Goal: Task Accomplishment & Management: Manage account settings

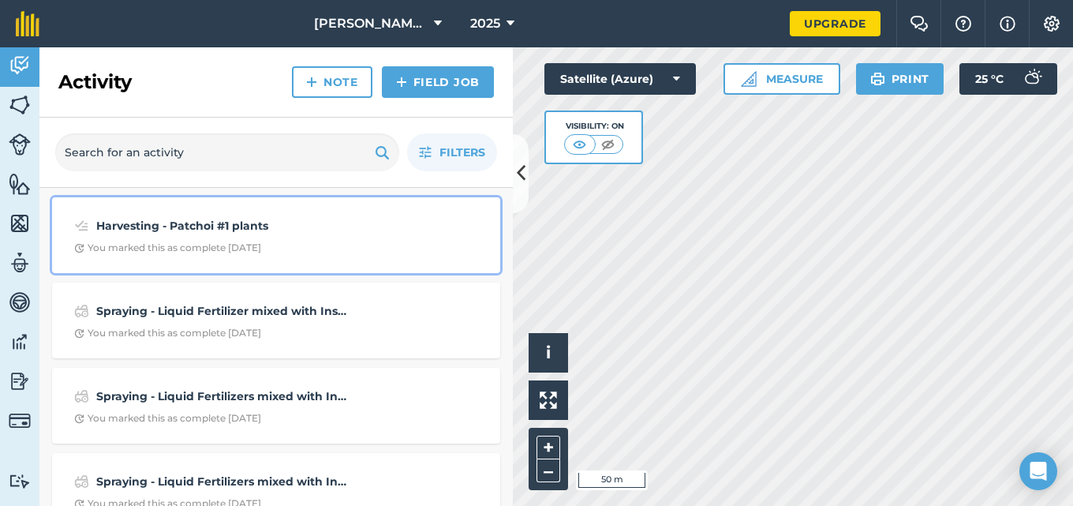
click at [162, 245] on div "You marked this as complete [DATE]" at bounding box center [167, 247] width 187 height 13
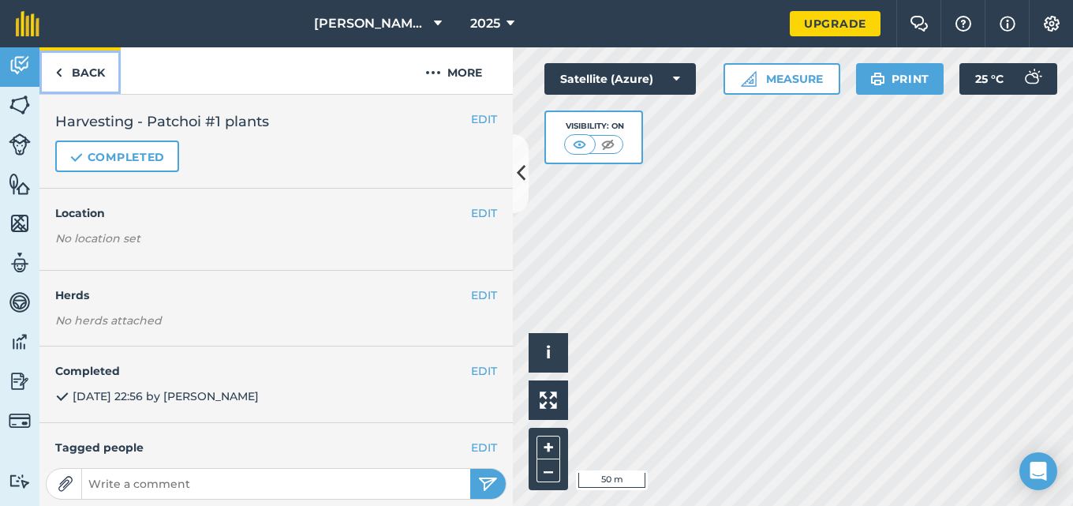
click at [58, 71] on img at bounding box center [58, 72] width 7 height 19
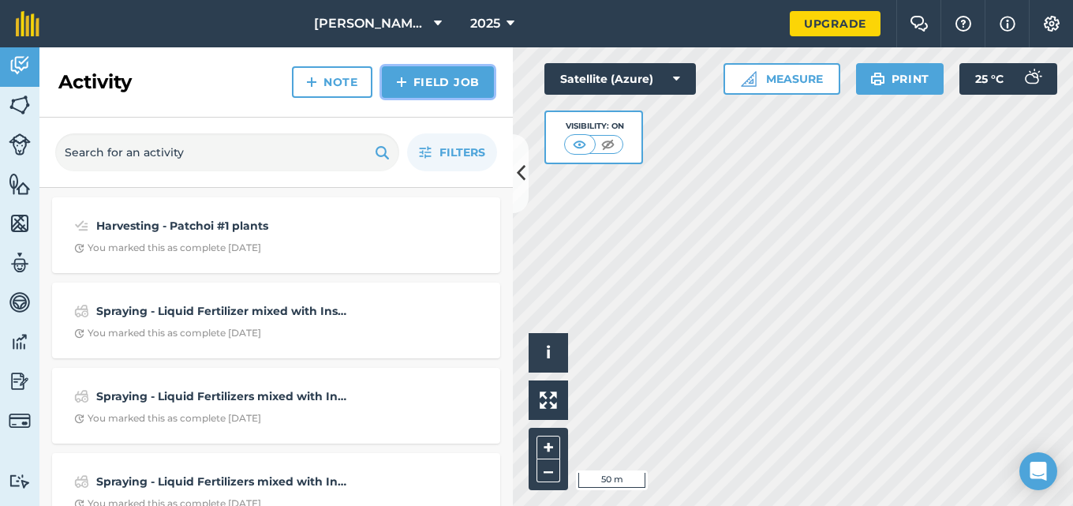
click at [446, 87] on link "Field Job" at bounding box center [438, 82] width 112 height 32
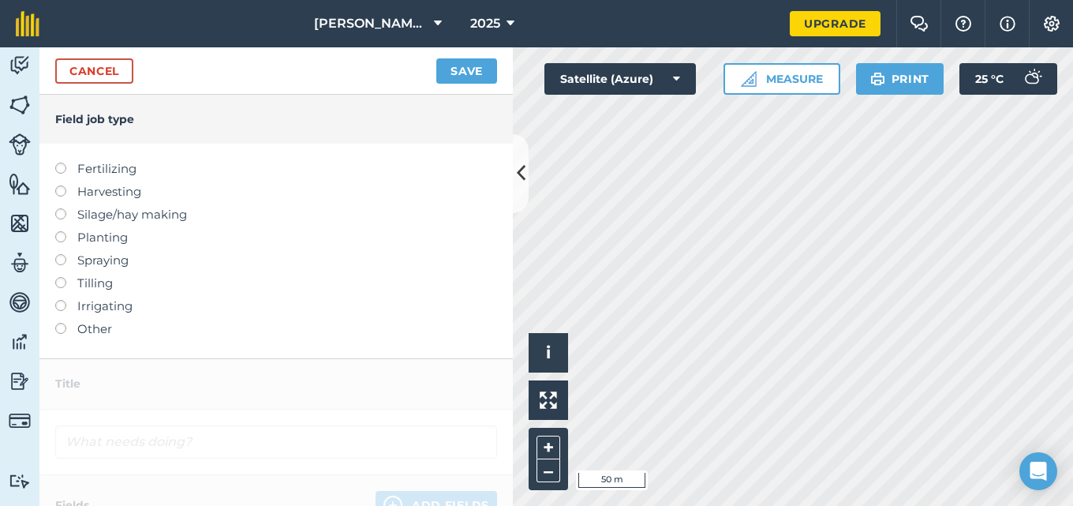
click at [59, 185] on label at bounding box center [66, 185] width 22 height 0
type input "Harvesting"
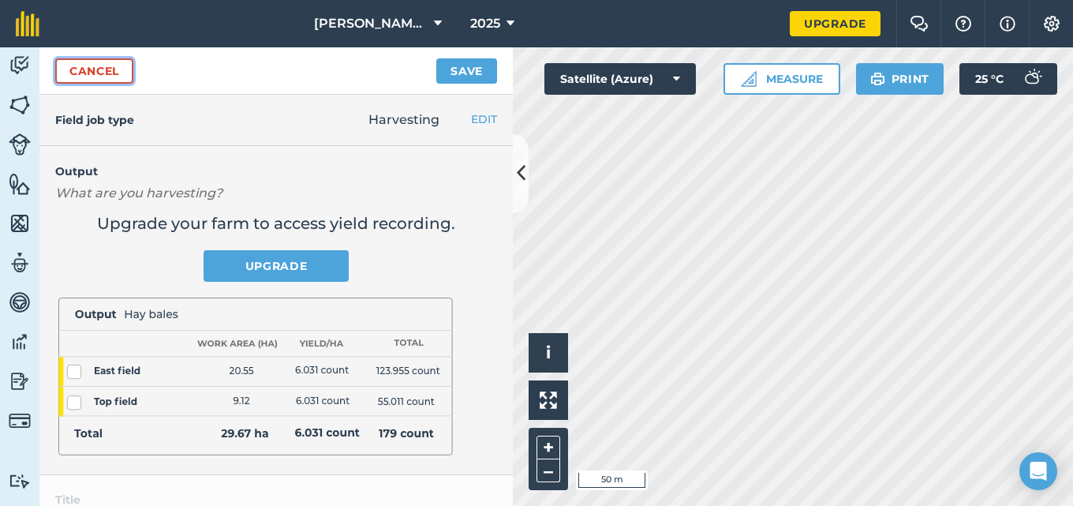
click at [89, 67] on link "Cancel" at bounding box center [94, 70] width 78 height 25
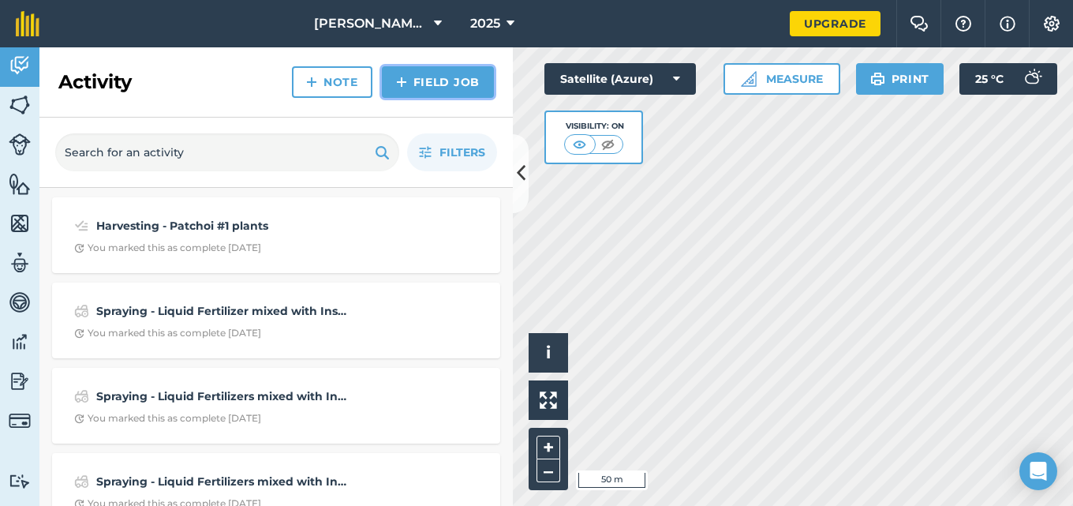
click at [416, 83] on link "Field Job" at bounding box center [438, 82] width 112 height 32
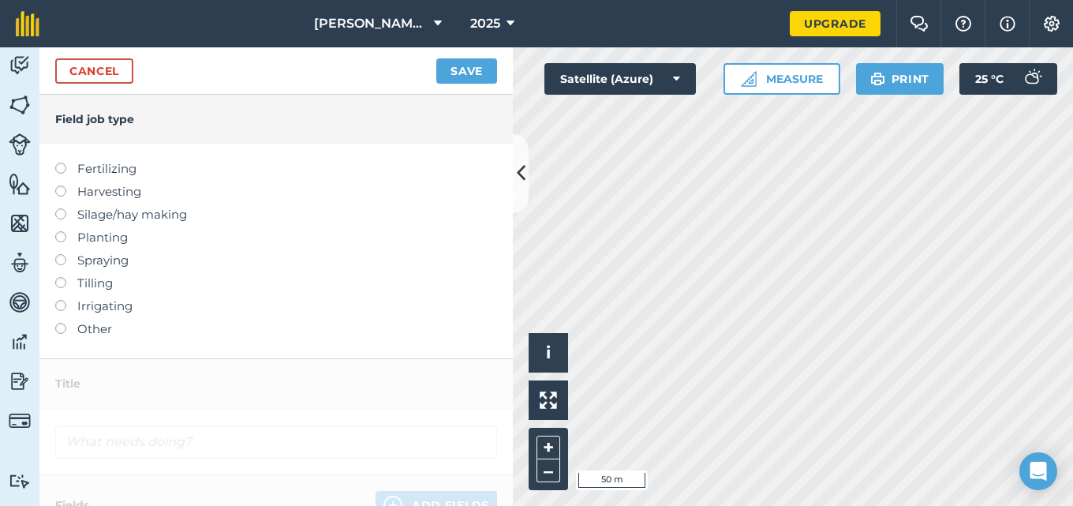
click at [60, 185] on label at bounding box center [66, 185] width 22 height 0
type input "Harvesting"
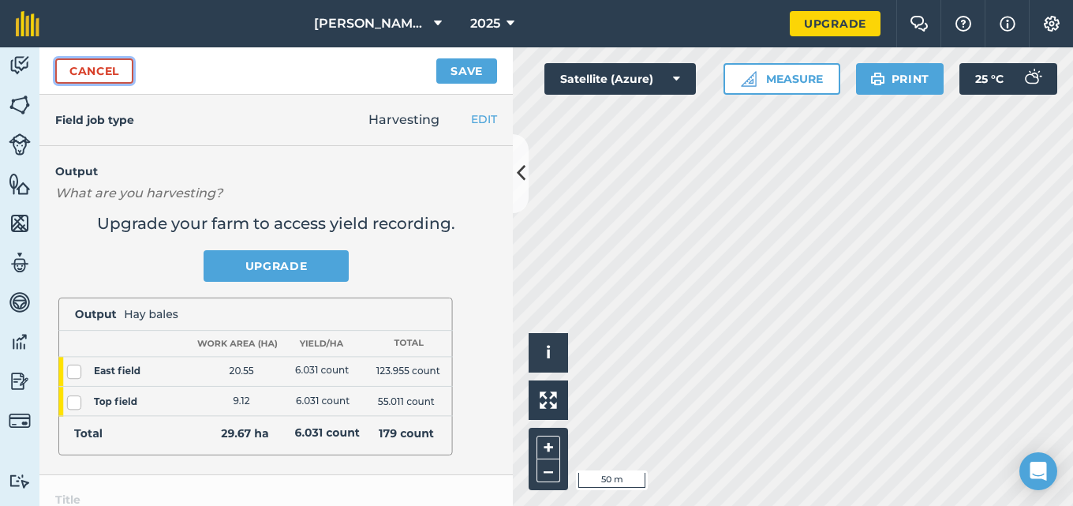
click at [105, 79] on link "Cancel" at bounding box center [94, 70] width 78 height 25
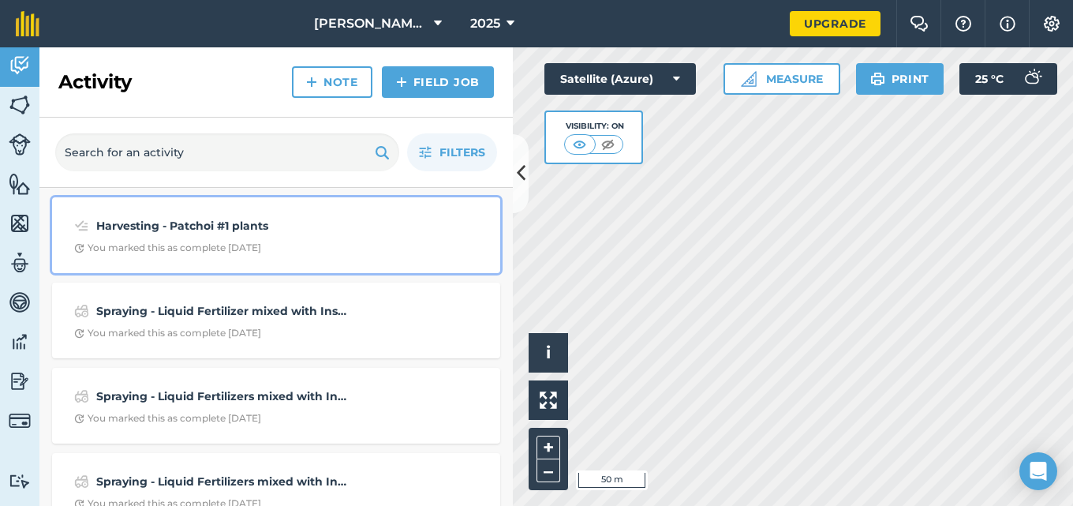
click at [214, 222] on strong "Harvesting - Patchoi #1 plants" at bounding box center [221, 225] width 250 height 17
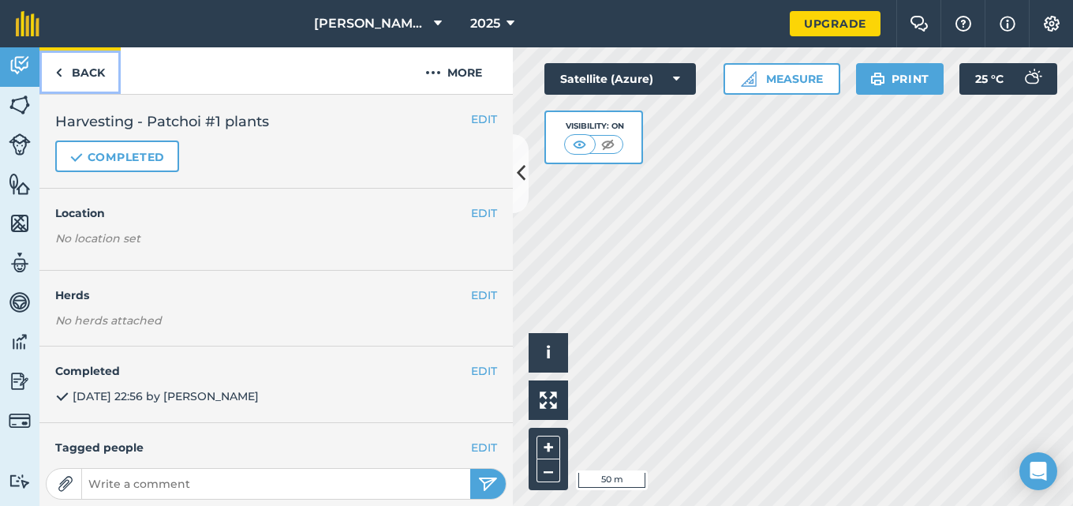
click at [64, 77] on link "Back" at bounding box center [79, 70] width 81 height 47
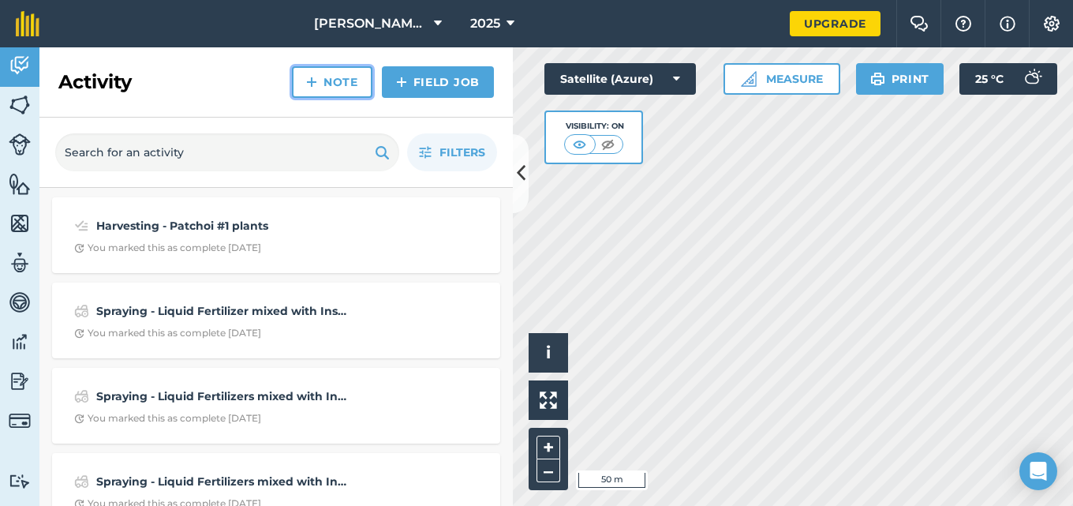
click at [331, 90] on link "Note" at bounding box center [332, 82] width 80 height 32
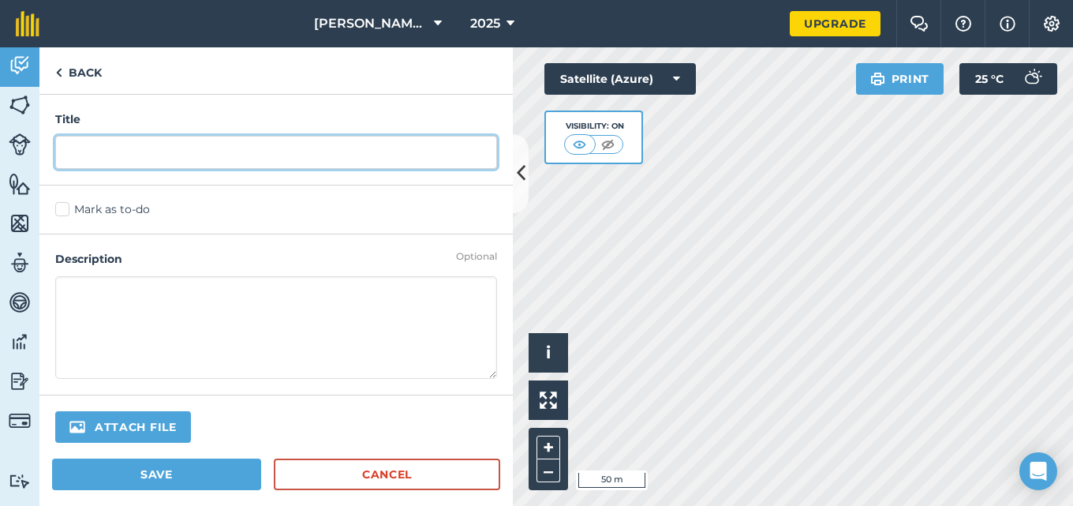
click at [235, 159] on input "text" at bounding box center [276, 152] width 442 height 33
type input "Harvesting - Patchoi#1 plants"
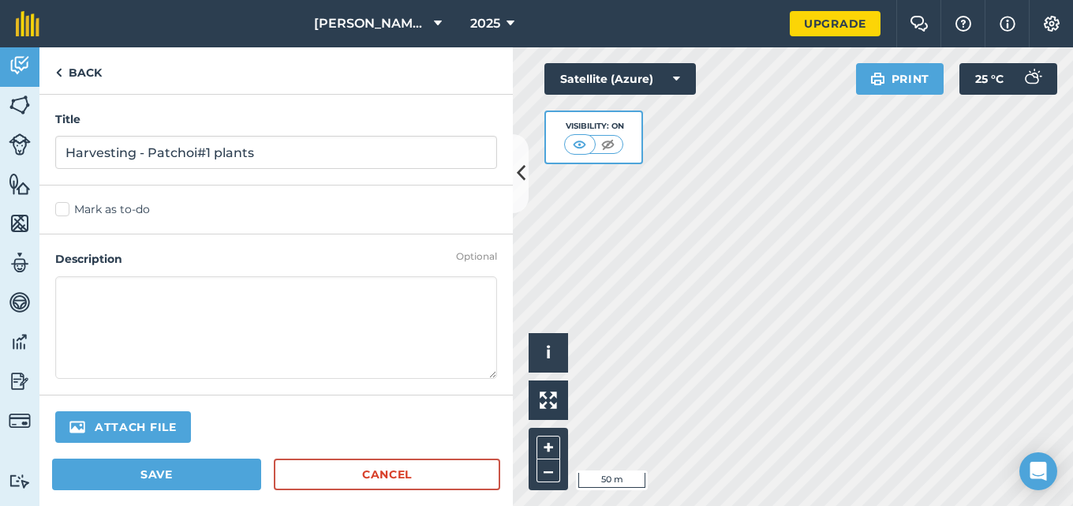
click at [63, 211] on label "Mark as to-do" at bounding box center [276, 209] width 442 height 17
click at [63, 211] on input "Mark as to-do" at bounding box center [60, 206] width 10 height 10
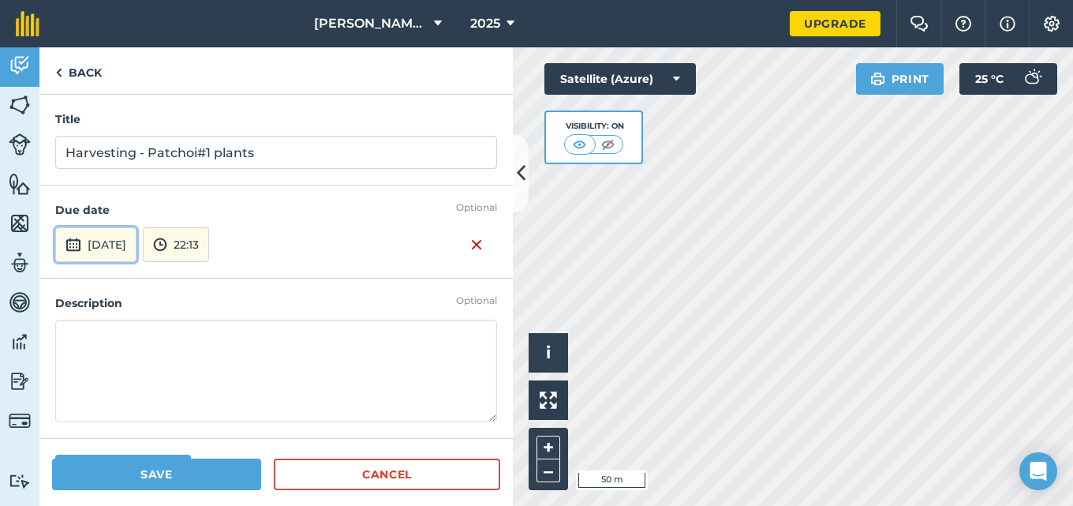
click at [120, 251] on button "[DATE]" at bounding box center [95, 244] width 81 height 35
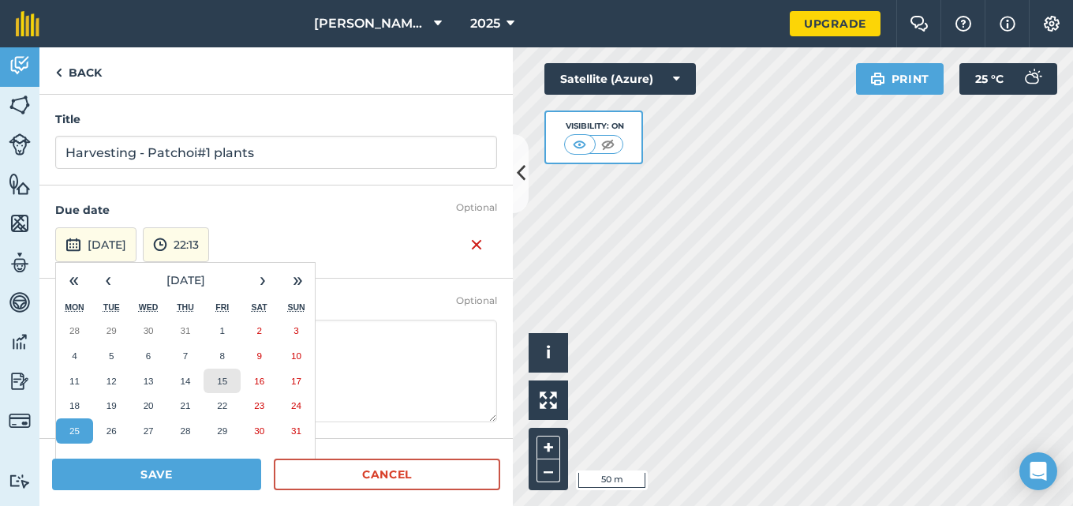
click at [224, 384] on abbr "15" at bounding box center [222, 380] width 10 height 10
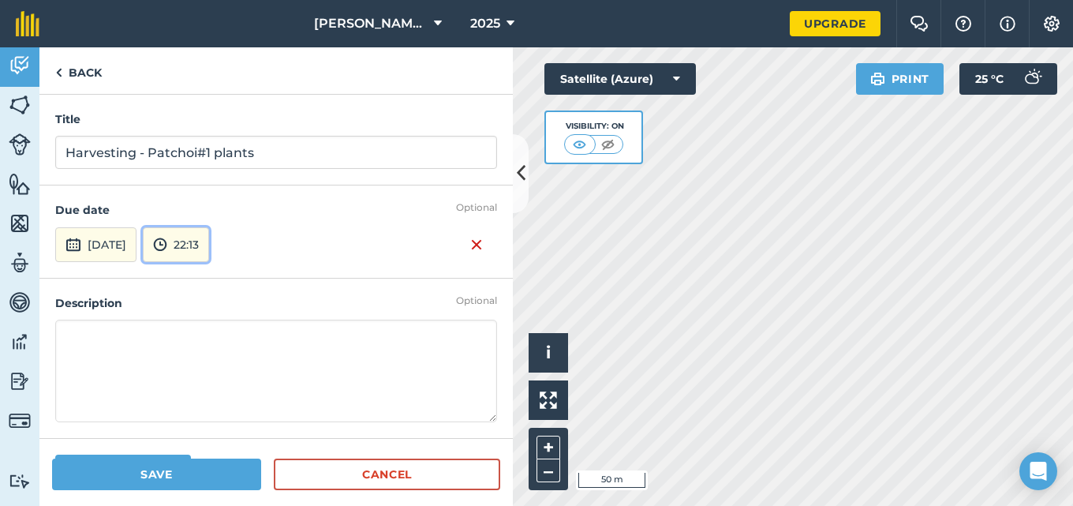
click at [209, 246] on button "22:13" at bounding box center [176, 244] width 66 height 35
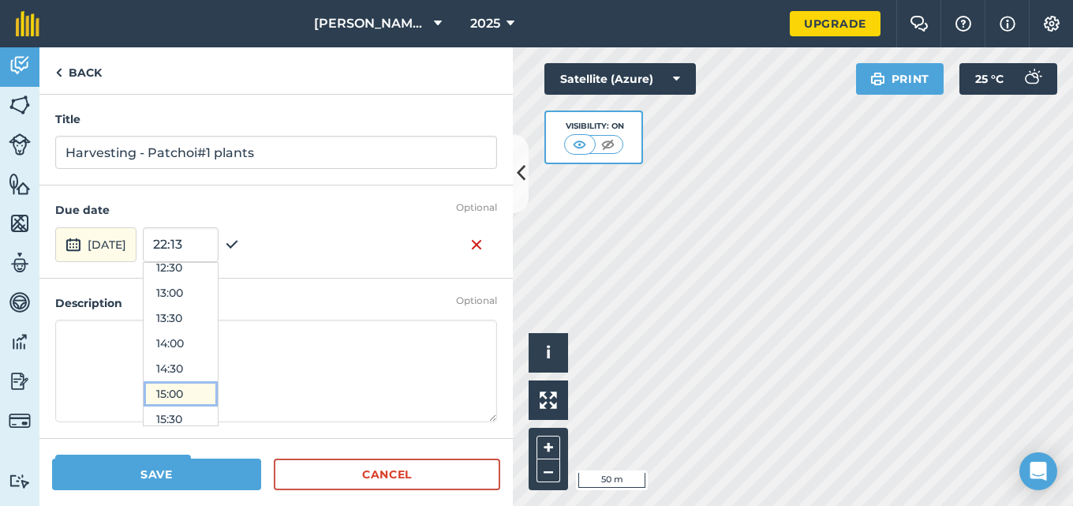
click at [215, 388] on button "15:00" at bounding box center [181, 393] width 74 height 25
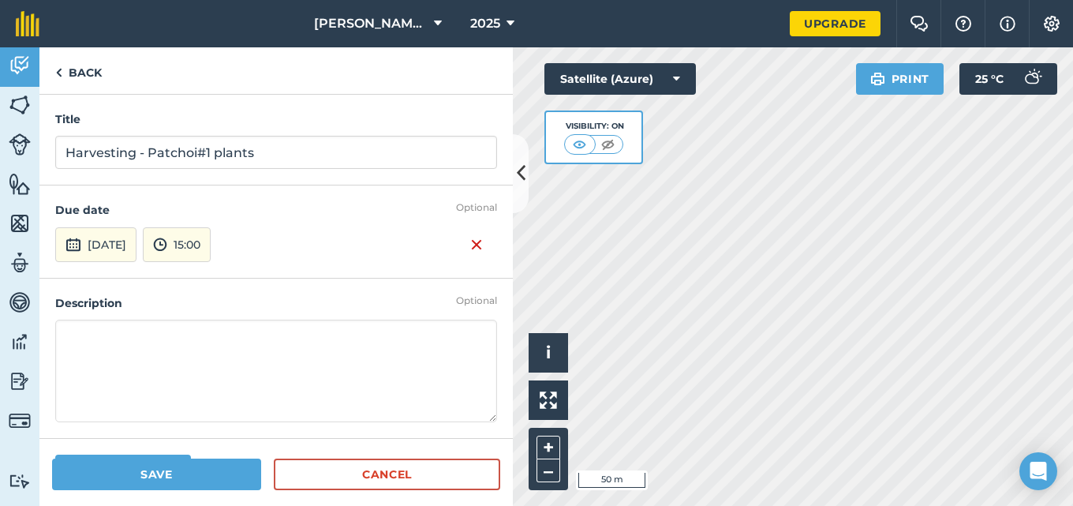
click at [144, 330] on textarea at bounding box center [276, 370] width 442 height 103
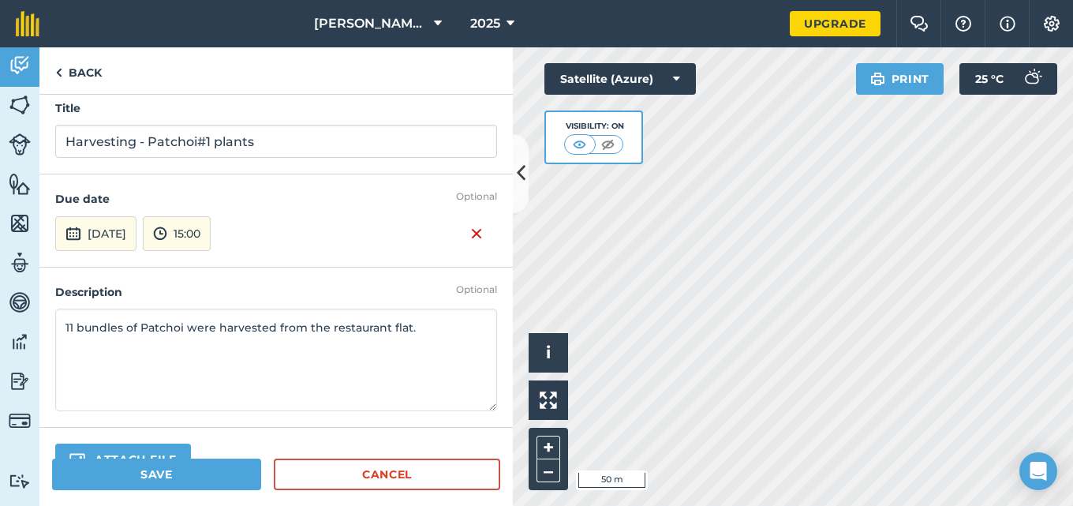
scroll to position [0, 0]
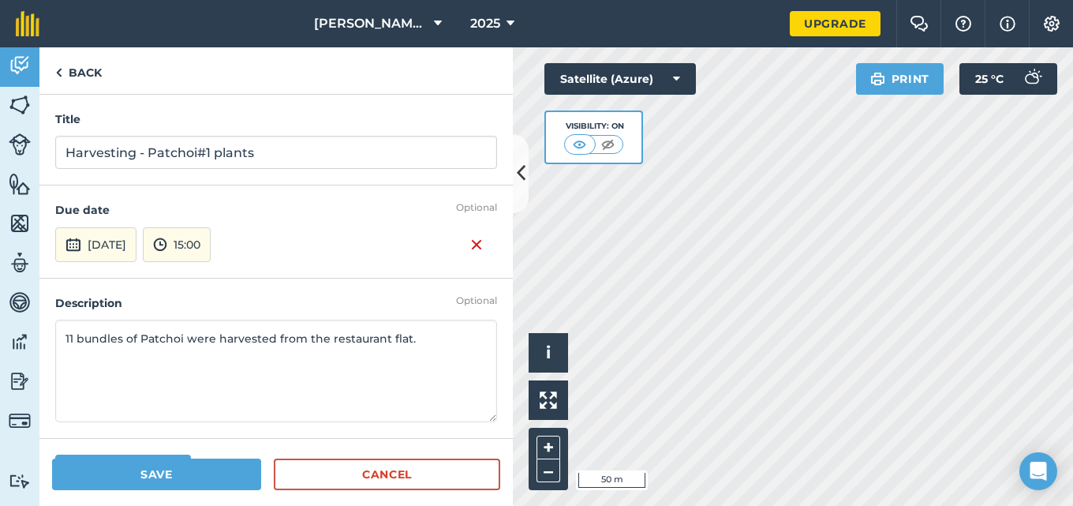
type textarea "11 bundles of Patchoi were harvested from the restaurant flat."
click at [169, 482] on button "Save" at bounding box center [156, 474] width 209 height 32
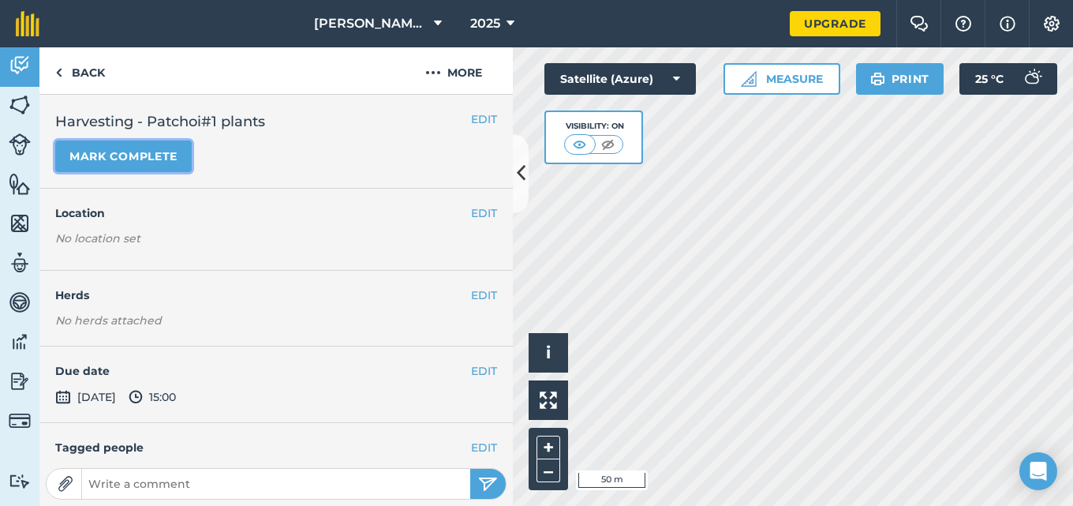
click at [179, 157] on button "Mark complete" at bounding box center [123, 156] width 136 height 32
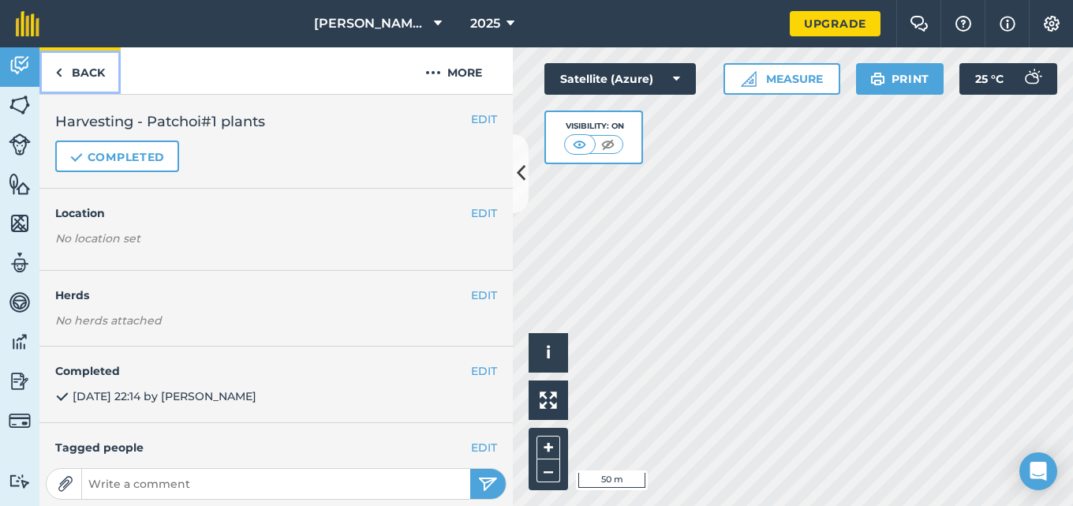
click at [55, 81] on img at bounding box center [58, 72] width 7 height 19
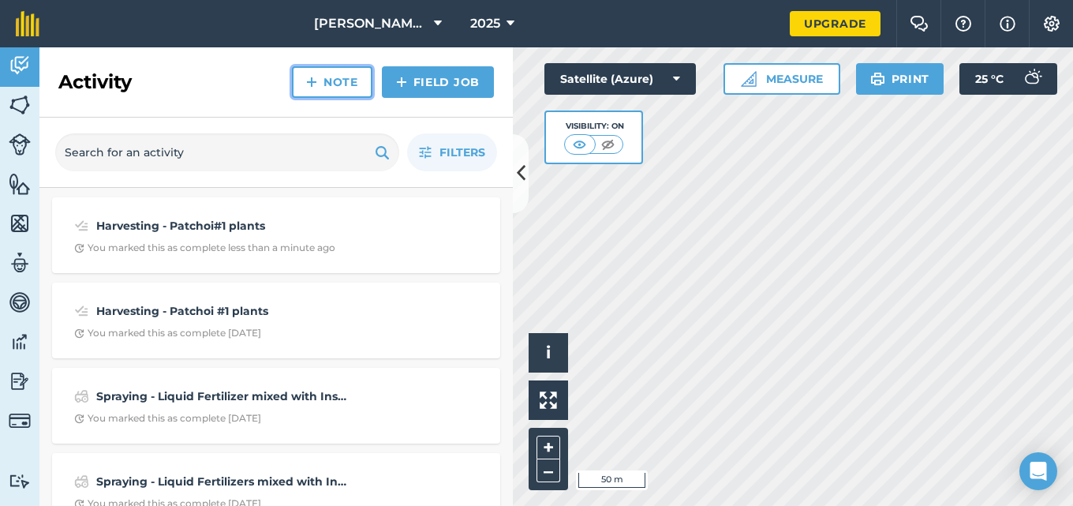
click at [327, 77] on link "Note" at bounding box center [332, 82] width 80 height 32
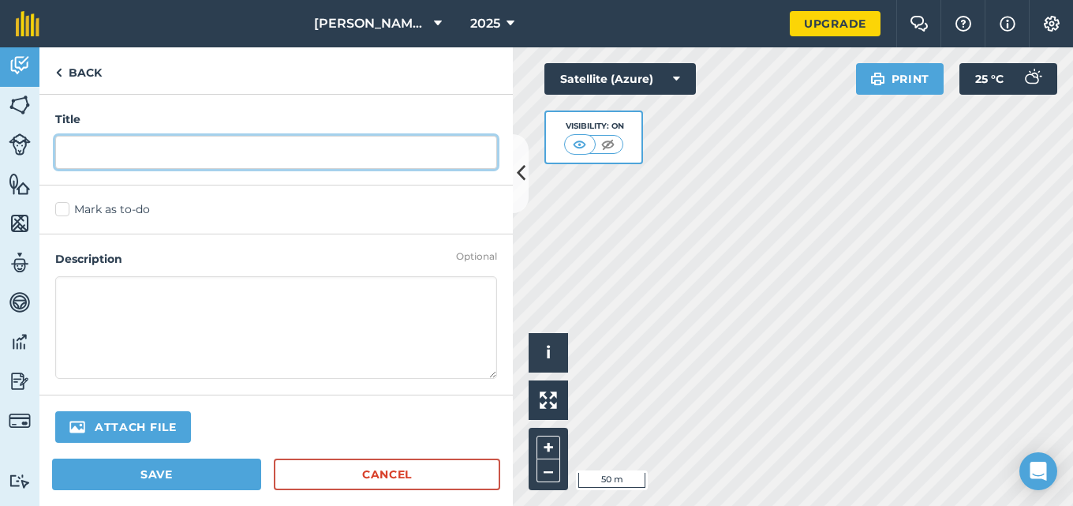
click at [165, 160] on input "text" at bounding box center [276, 152] width 442 height 33
type input "Harvesting - Patchoi #1 plants"
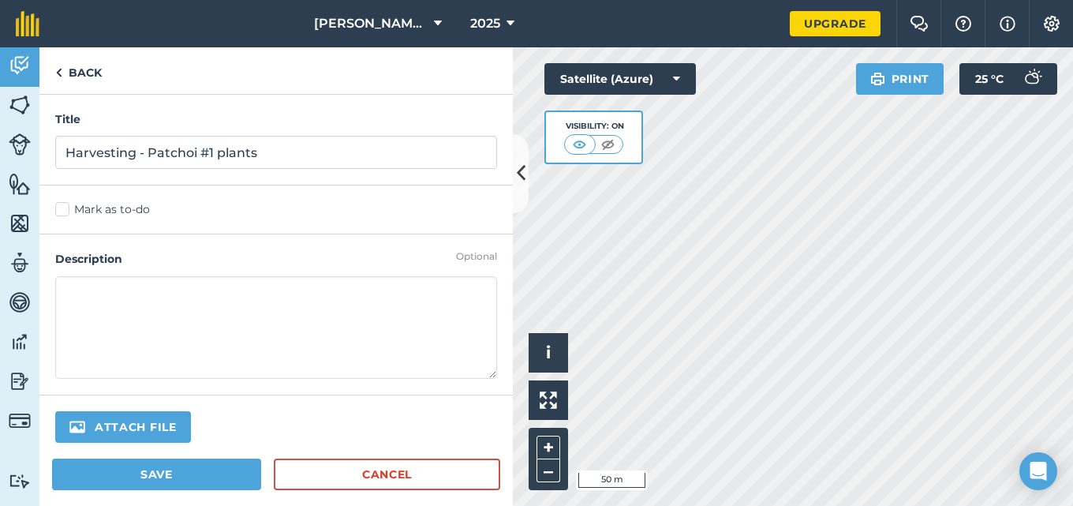
click at [63, 205] on label "Mark as to-do" at bounding box center [276, 209] width 442 height 17
click at [63, 205] on input "Mark as to-do" at bounding box center [60, 206] width 10 height 10
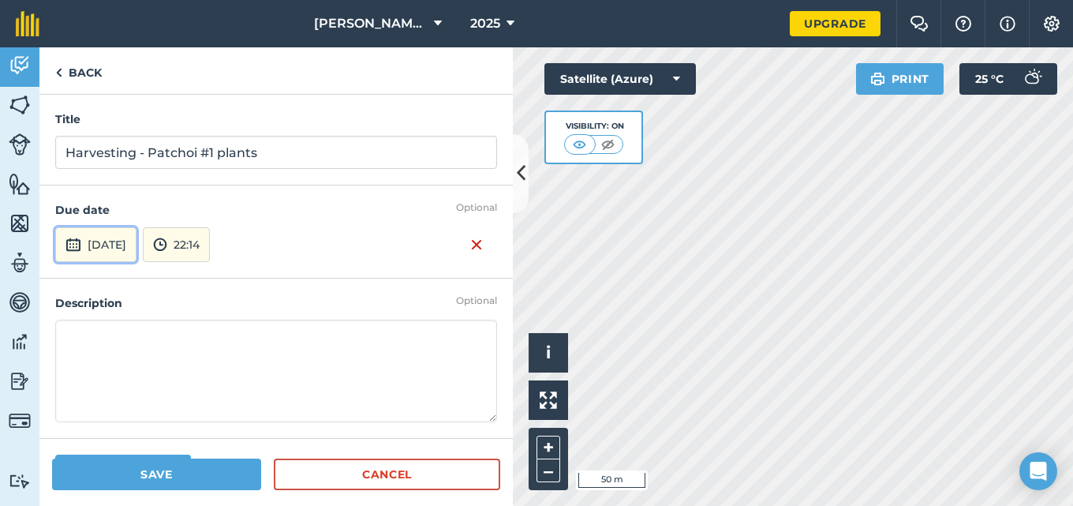
click at [103, 245] on button "[DATE]" at bounding box center [95, 244] width 81 height 35
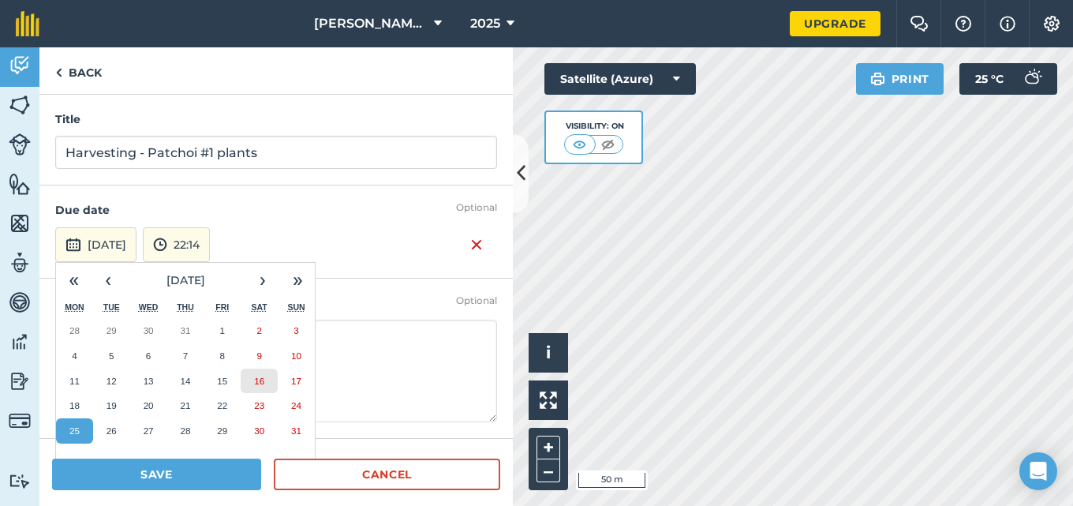
click at [265, 381] on button "16" at bounding box center [259, 380] width 37 height 25
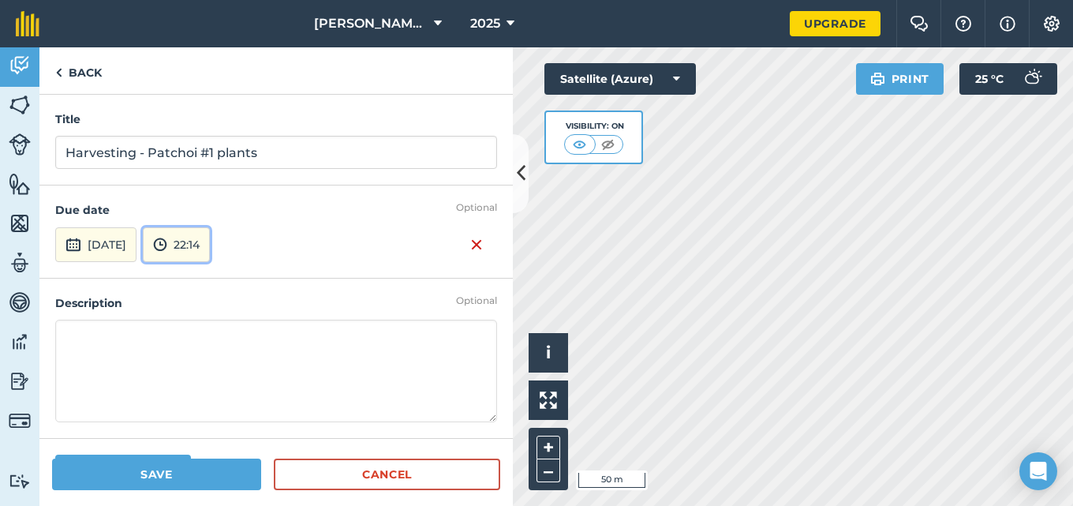
click at [210, 248] on button "22:14" at bounding box center [176, 244] width 67 height 35
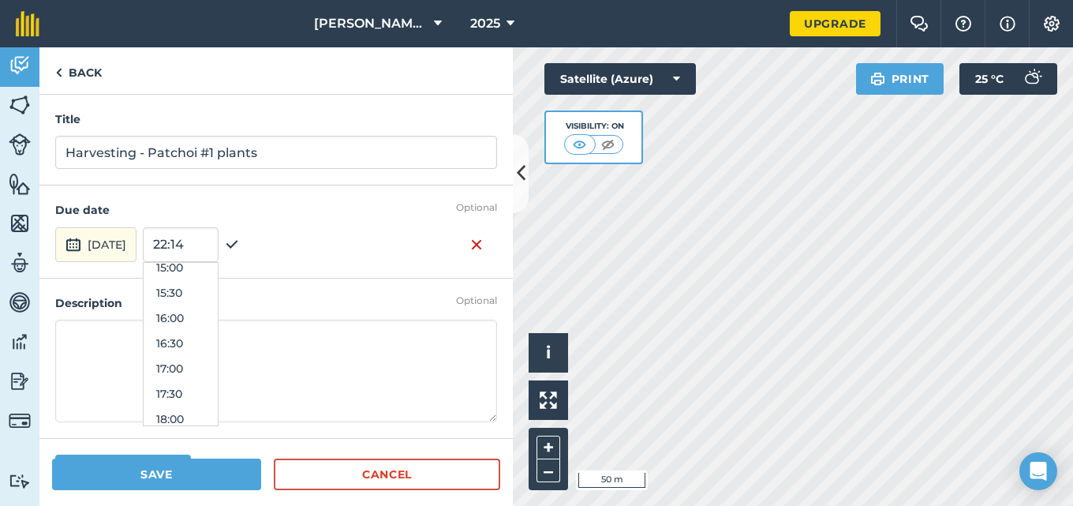
scroll to position [733, 0]
click at [215, 300] on button "15:00" at bounding box center [181, 298] width 74 height 25
click at [175, 338] on textarea at bounding box center [276, 370] width 442 height 103
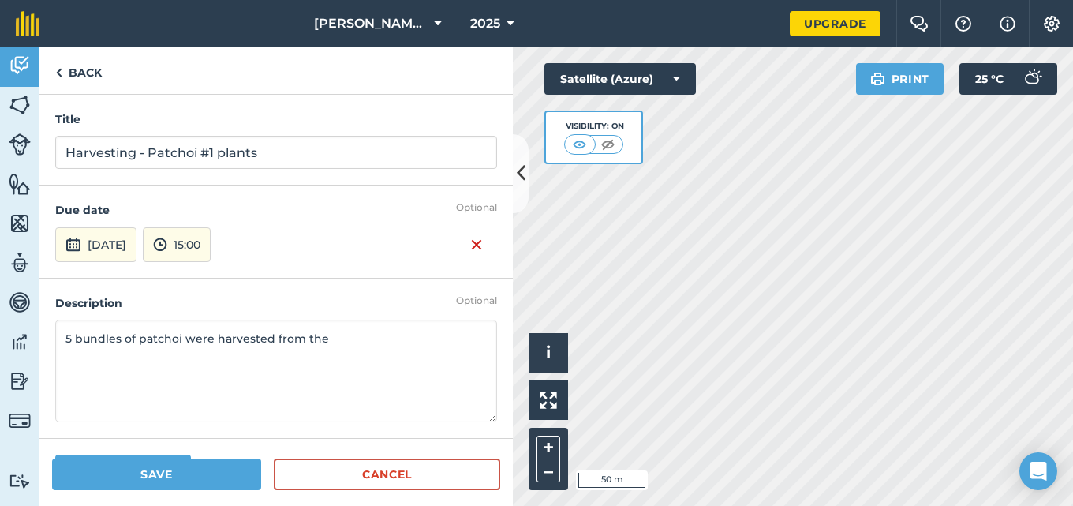
type textarea "5 bundles of patchoi were harvested from the"
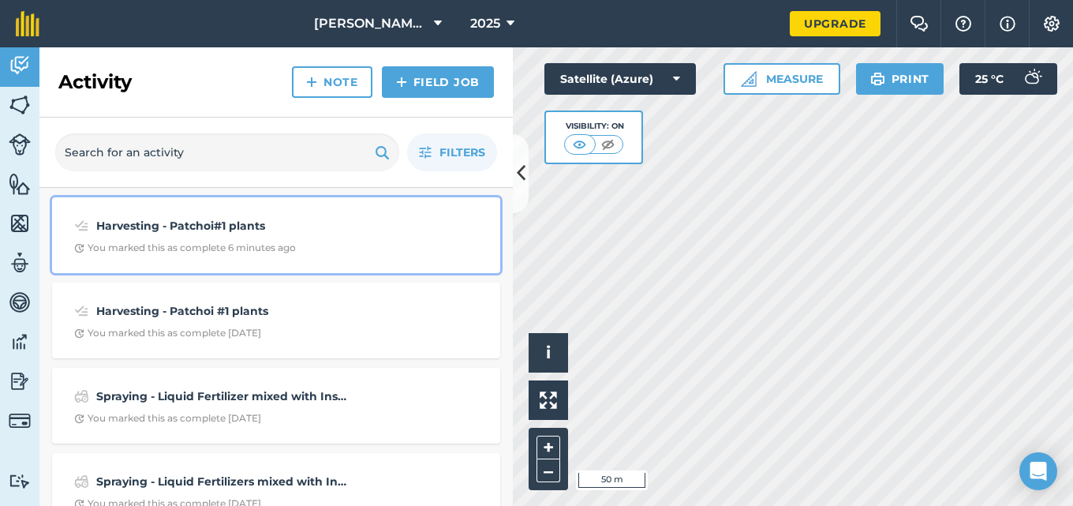
click at [331, 237] on div "Harvesting - Patchoi#1 plants You marked this as complete 6 minutes ago" at bounding box center [276, 235] width 429 height 57
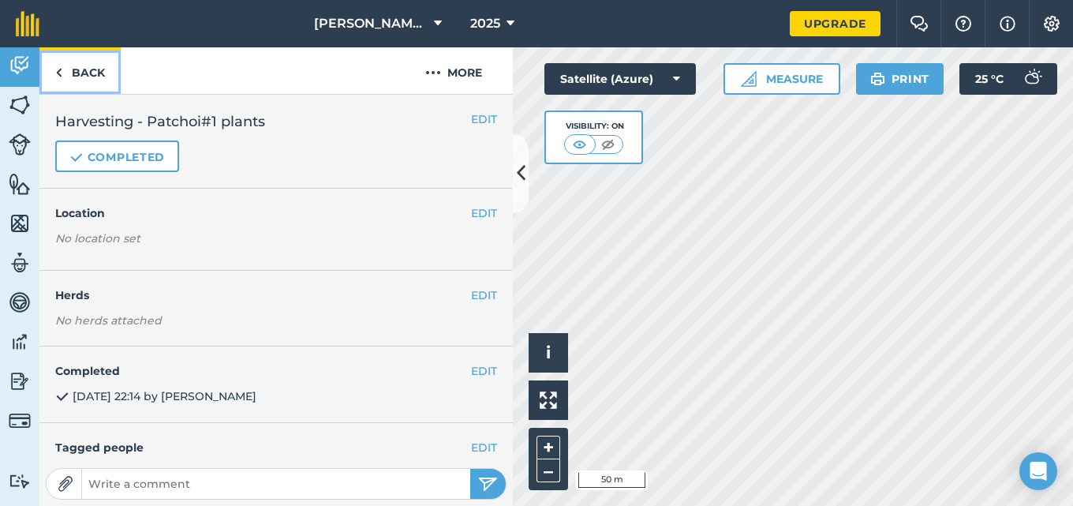
click at [67, 70] on link "Back" at bounding box center [79, 70] width 81 height 47
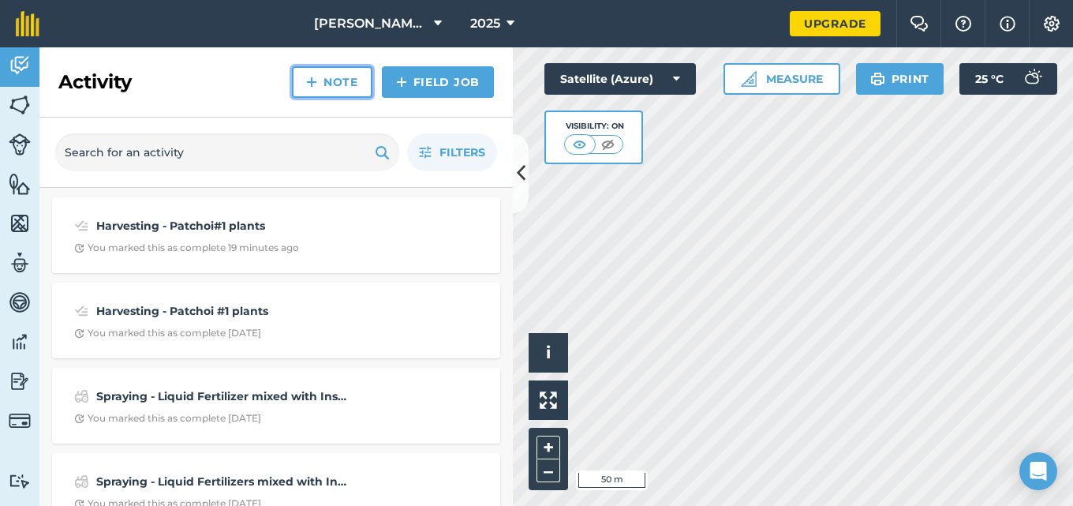
click at [306, 77] on img at bounding box center [311, 82] width 11 height 19
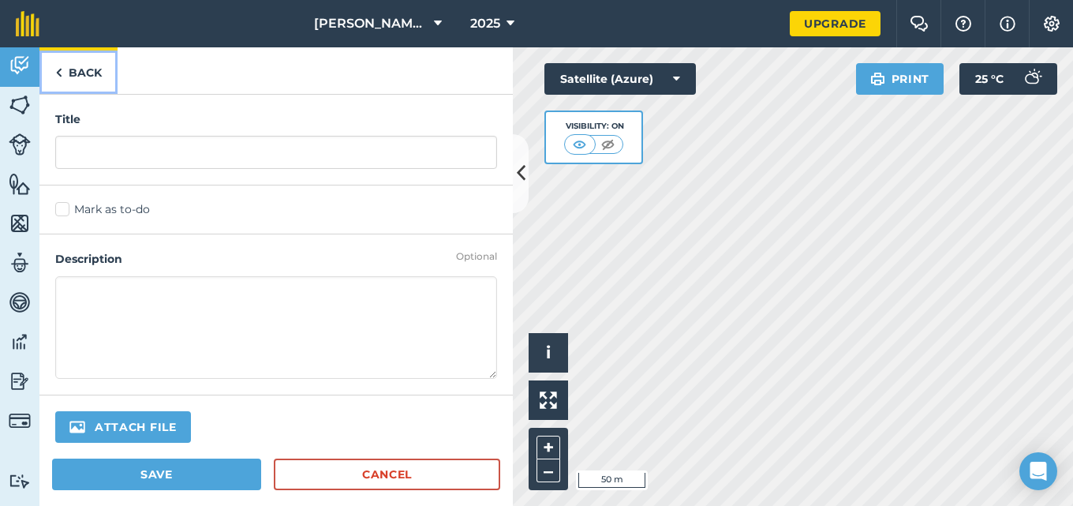
click at [77, 76] on link "Back" at bounding box center [78, 70] width 78 height 47
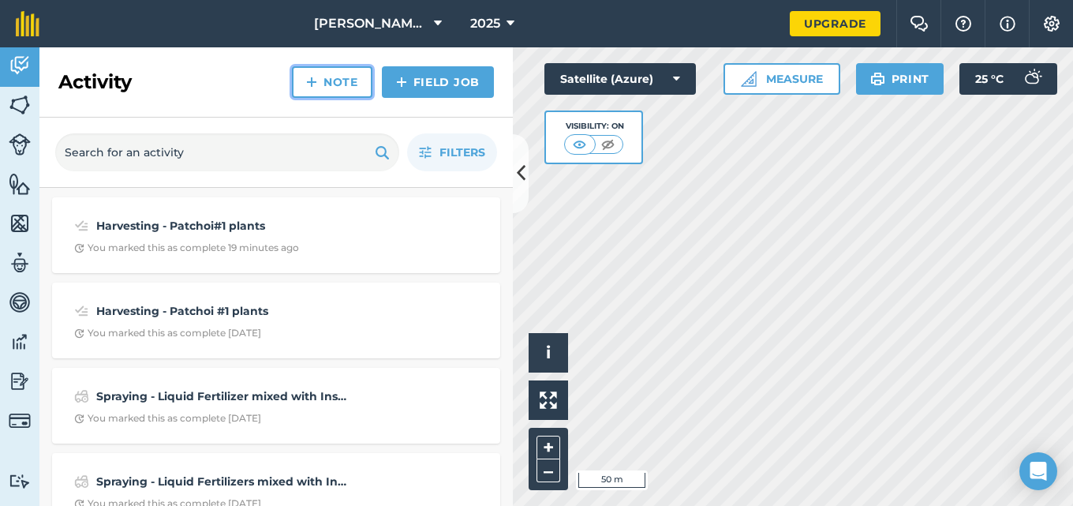
click at [338, 82] on link "Note" at bounding box center [332, 82] width 80 height 32
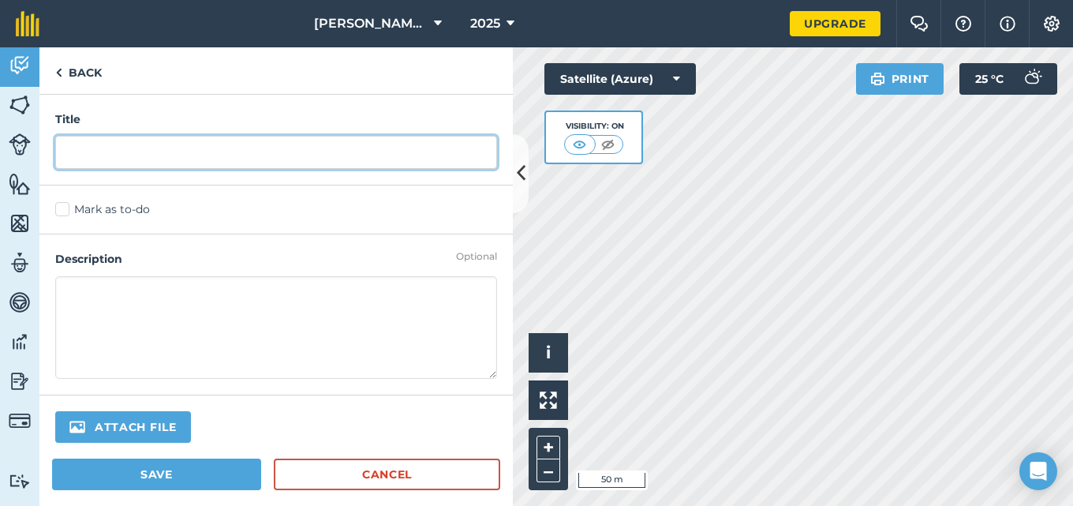
click at [233, 155] on input "text" at bounding box center [276, 152] width 442 height 33
type input "Harvesting - Patchoi# 1 plants"
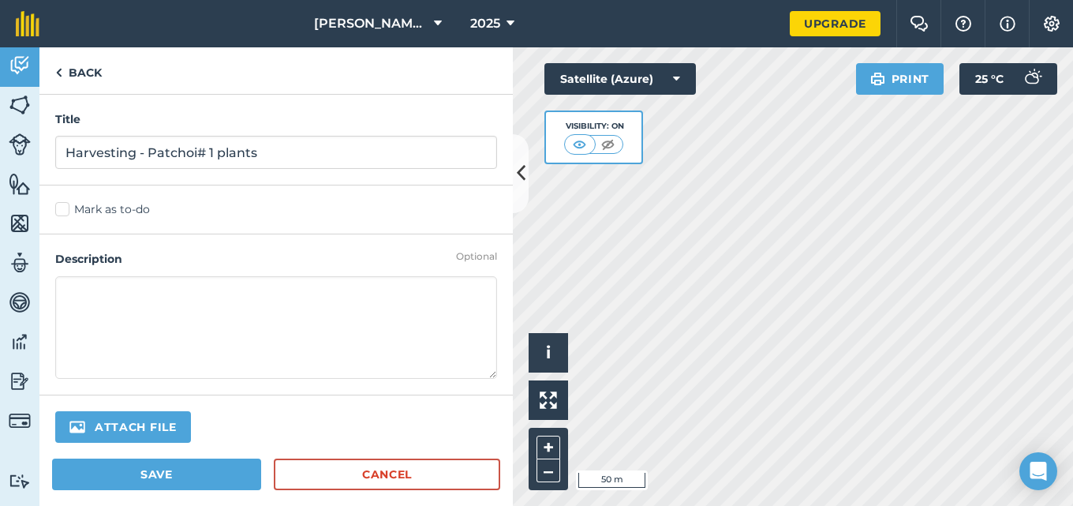
click at [59, 210] on label "Mark as to-do" at bounding box center [276, 209] width 442 height 17
click at [59, 210] on input "Mark as to-do" at bounding box center [60, 206] width 10 height 10
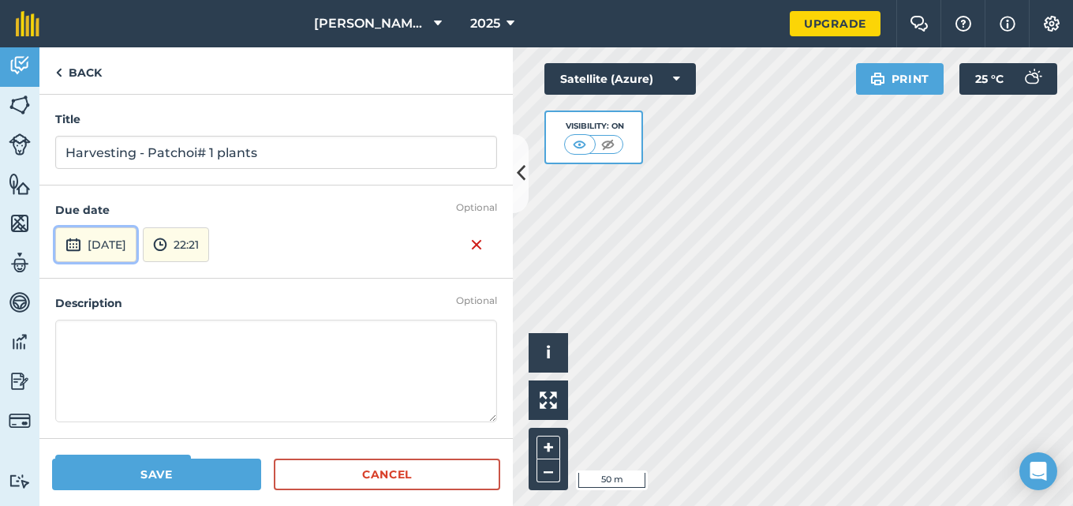
click at [128, 248] on button "[DATE]" at bounding box center [95, 244] width 81 height 35
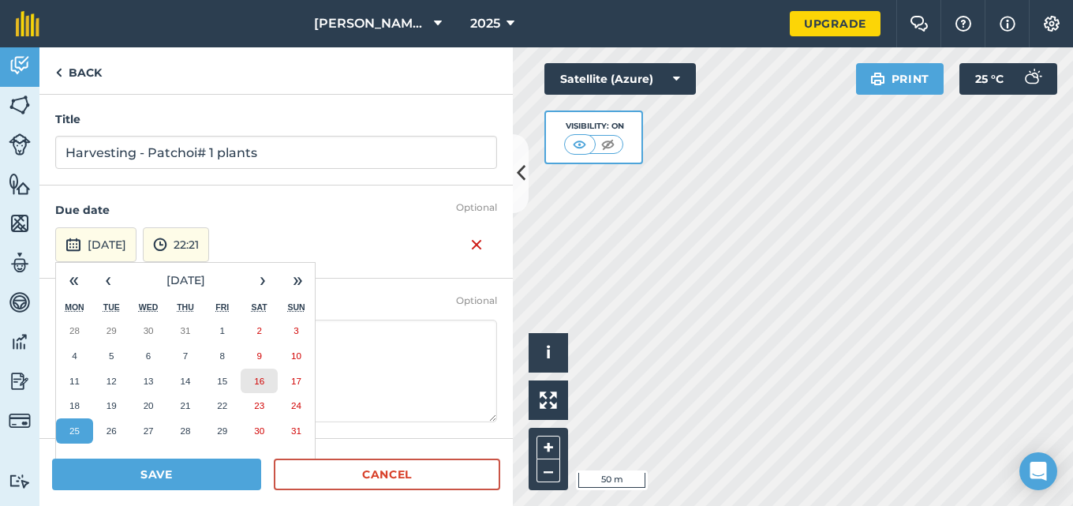
click at [263, 379] on abbr "16" at bounding box center [259, 380] width 10 height 10
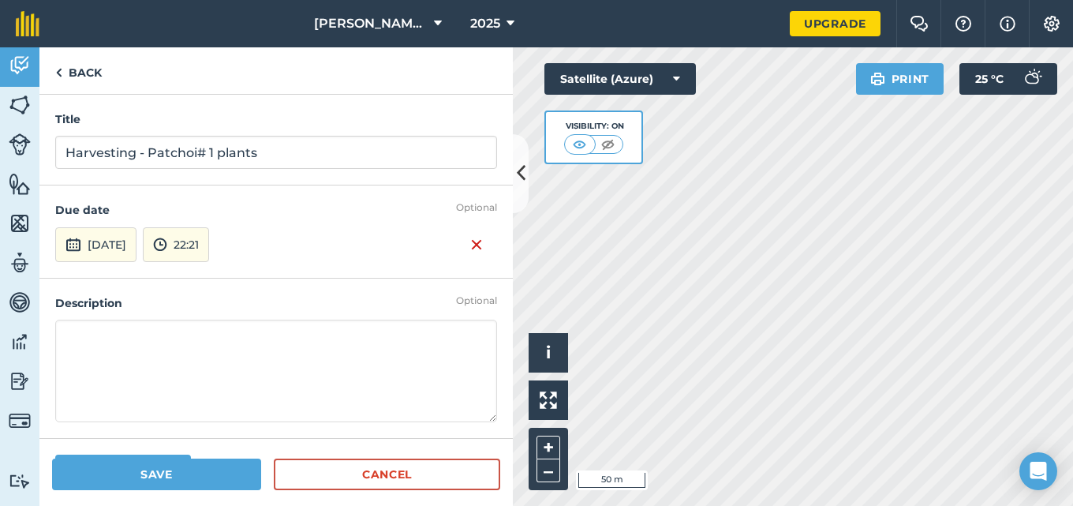
click at [174, 342] on textarea at bounding box center [276, 370] width 442 height 103
type textarea "5 bundles of patchoi were harvested from the restaurant flat."
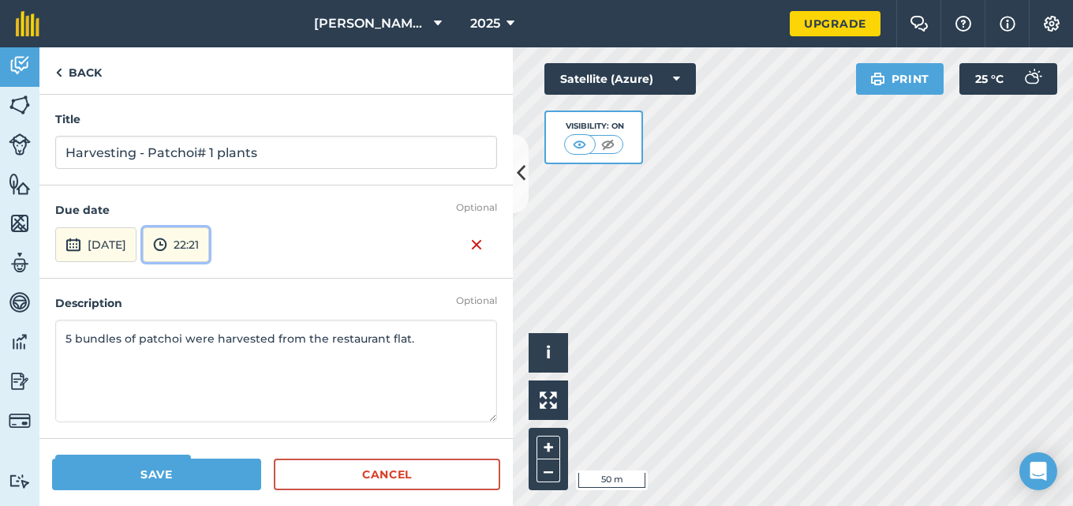
click at [209, 259] on button "22:21" at bounding box center [176, 244] width 66 height 35
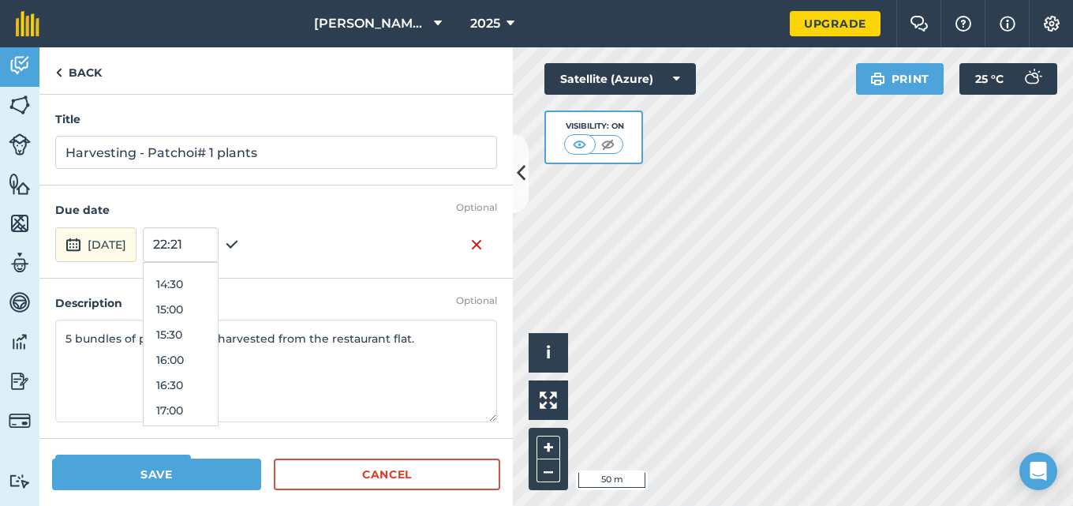
scroll to position [649, 0]
click at [218, 410] on button "15:30" at bounding box center [181, 408] width 74 height 25
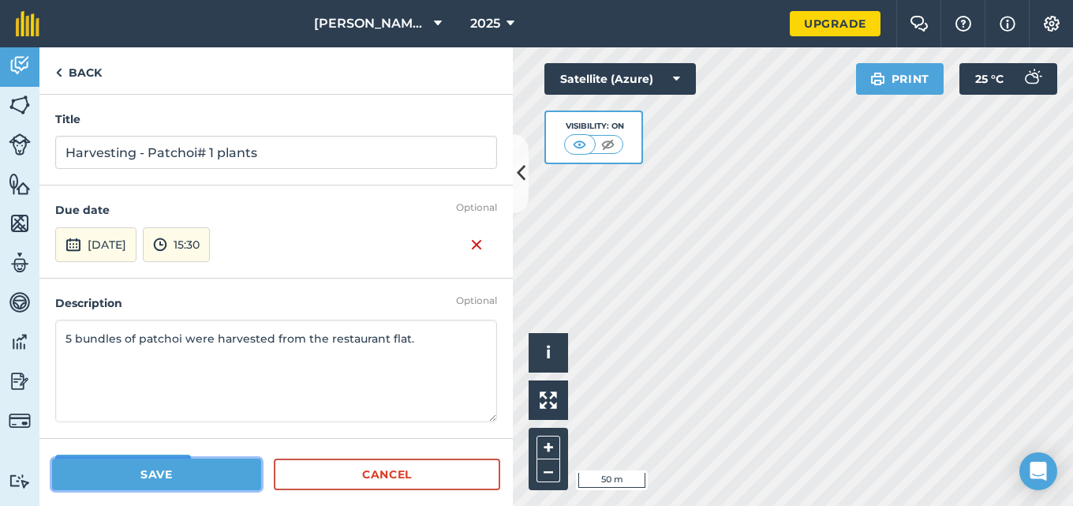
click at [197, 476] on button "Save" at bounding box center [156, 474] width 209 height 32
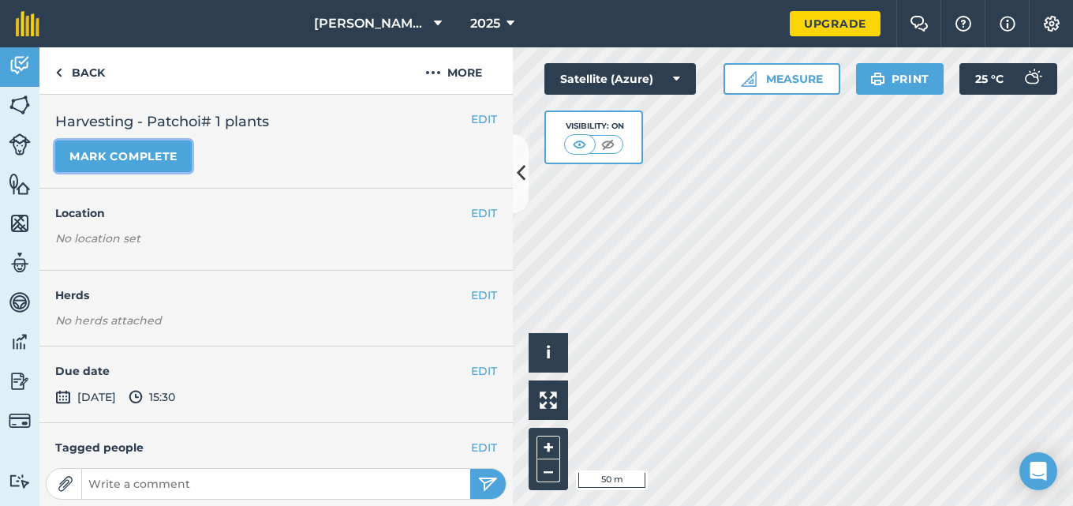
click at [148, 159] on button "Mark complete" at bounding box center [123, 156] width 136 height 32
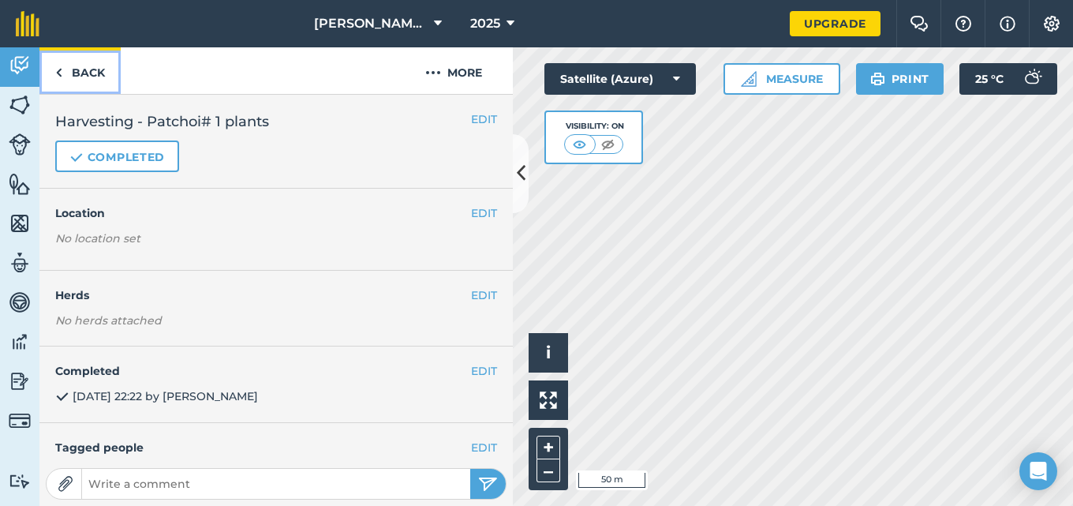
click at [66, 72] on link "Back" at bounding box center [79, 70] width 81 height 47
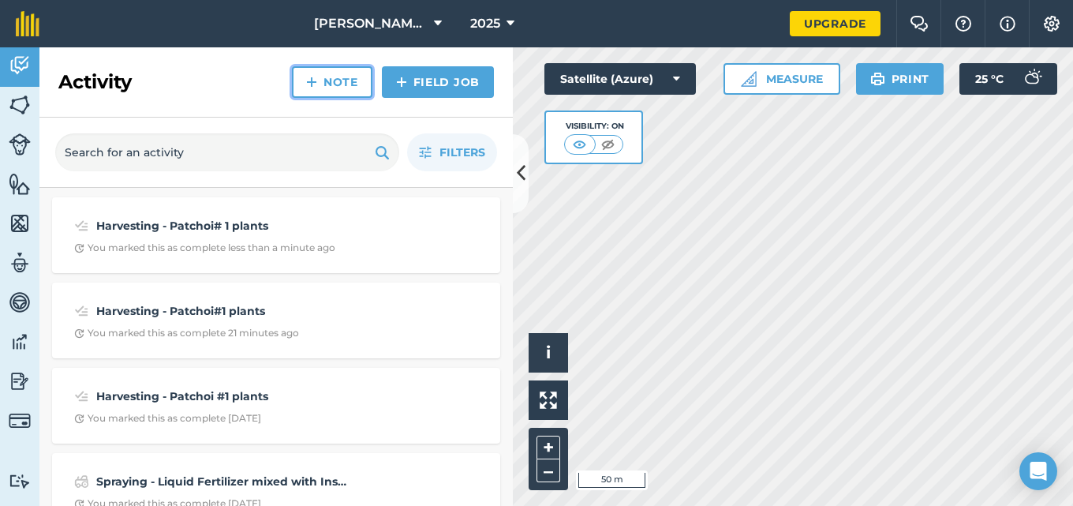
click at [316, 76] on img at bounding box center [311, 82] width 11 height 19
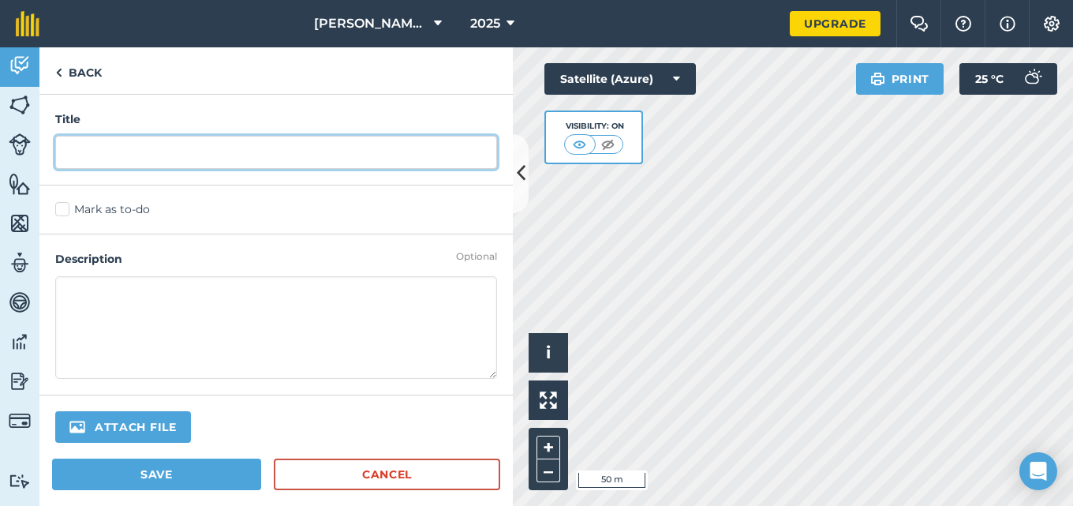
click at [138, 161] on input "text" at bounding box center [276, 152] width 442 height 33
type input "Harvesting - Patchoi# 1"
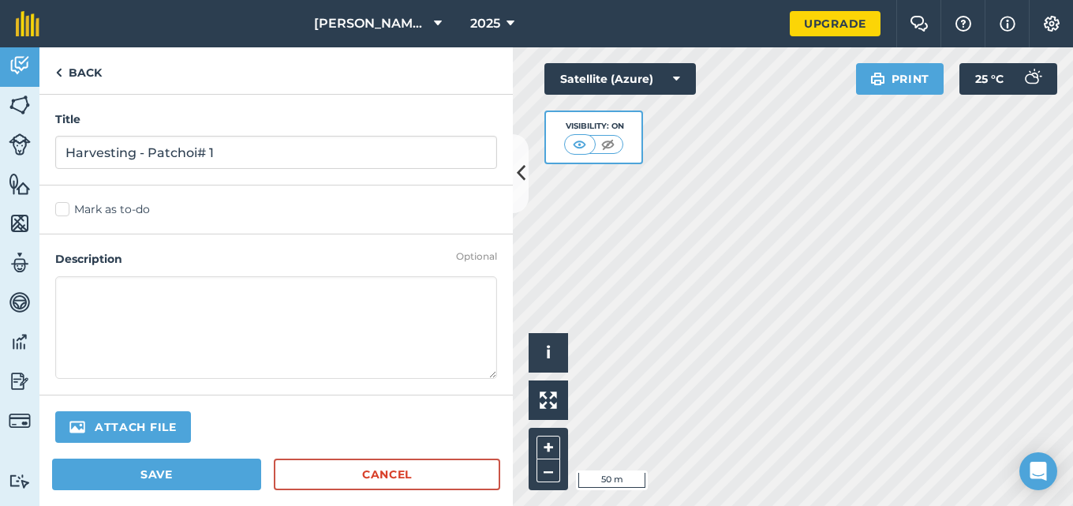
click at [62, 215] on label "Mark as to-do" at bounding box center [276, 209] width 442 height 17
click at [62, 211] on input "Mark as to-do" at bounding box center [60, 206] width 10 height 10
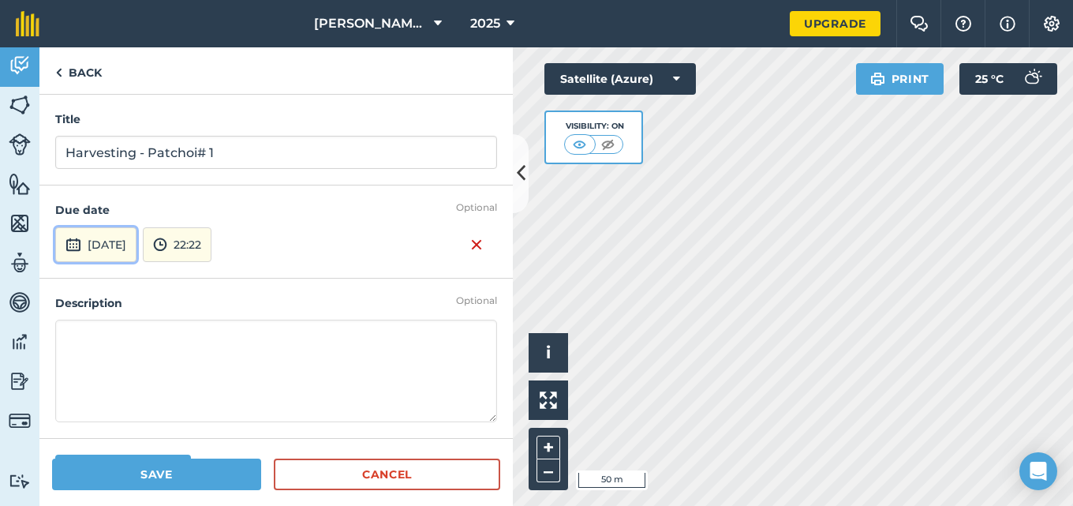
click at [91, 237] on button "[DATE]" at bounding box center [95, 244] width 81 height 35
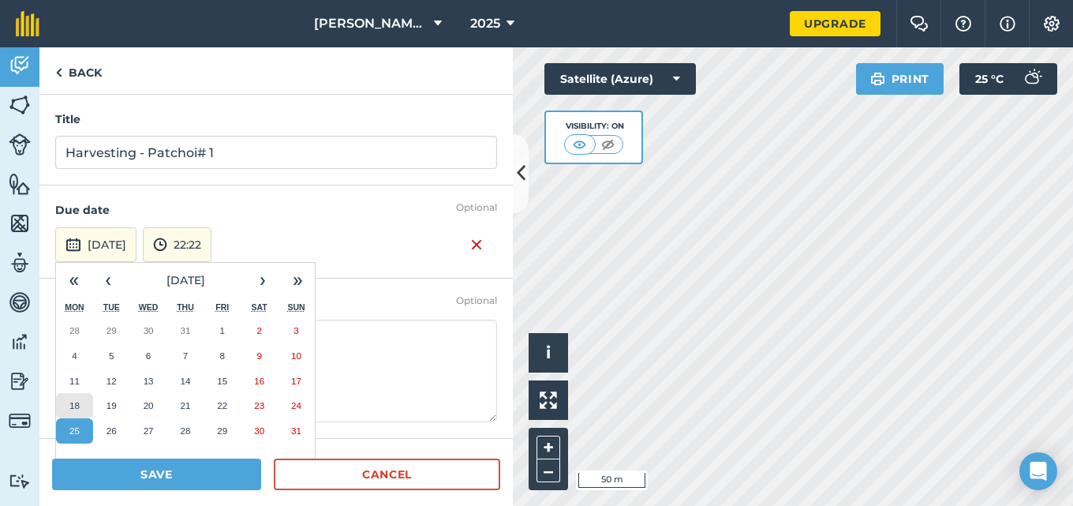
click at [71, 406] on abbr "18" at bounding box center [74, 405] width 10 height 10
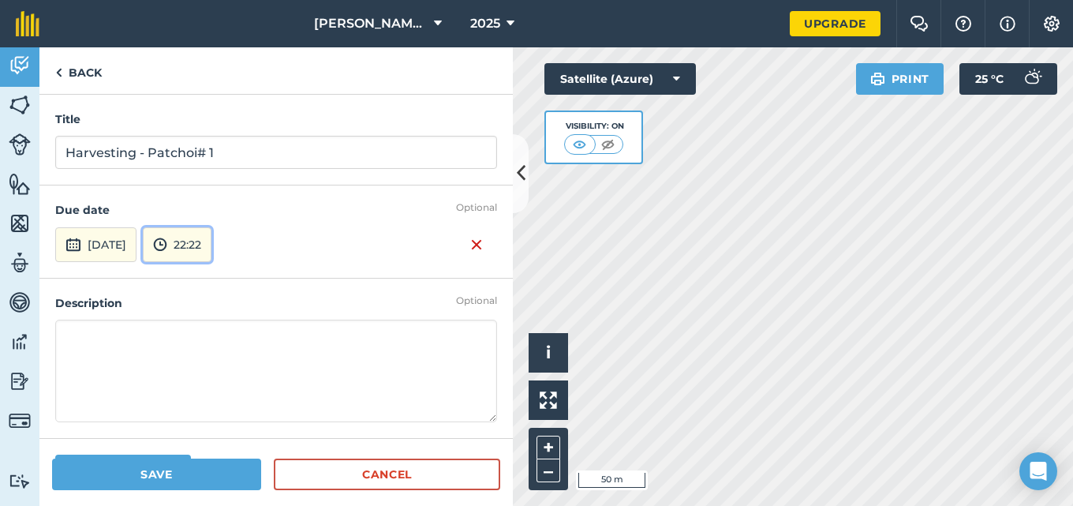
click at [211, 249] on button "22:22" at bounding box center [177, 244] width 69 height 35
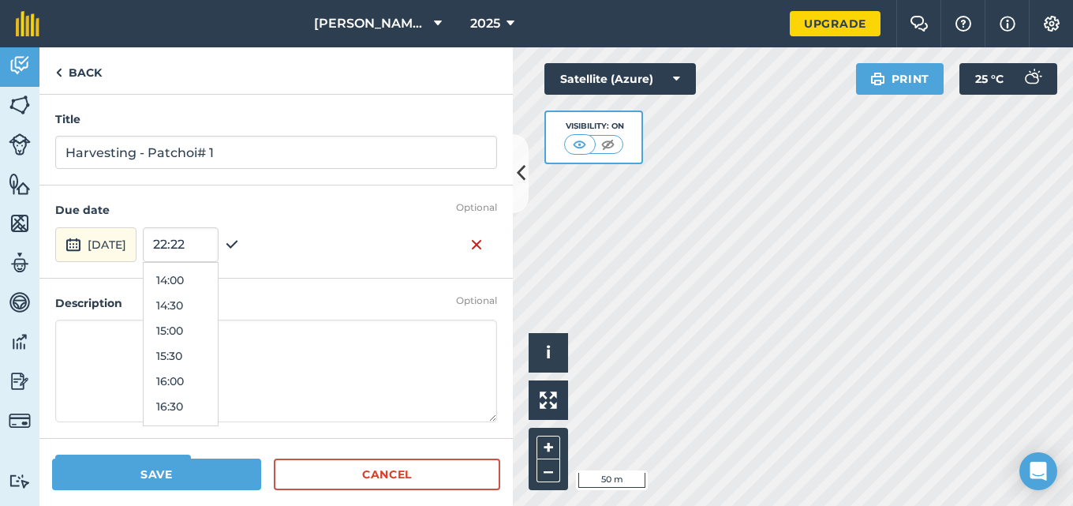
scroll to position [670, 0]
click at [211, 382] on button "15:30" at bounding box center [181, 387] width 74 height 25
click at [149, 344] on textarea at bounding box center [276, 370] width 442 height 103
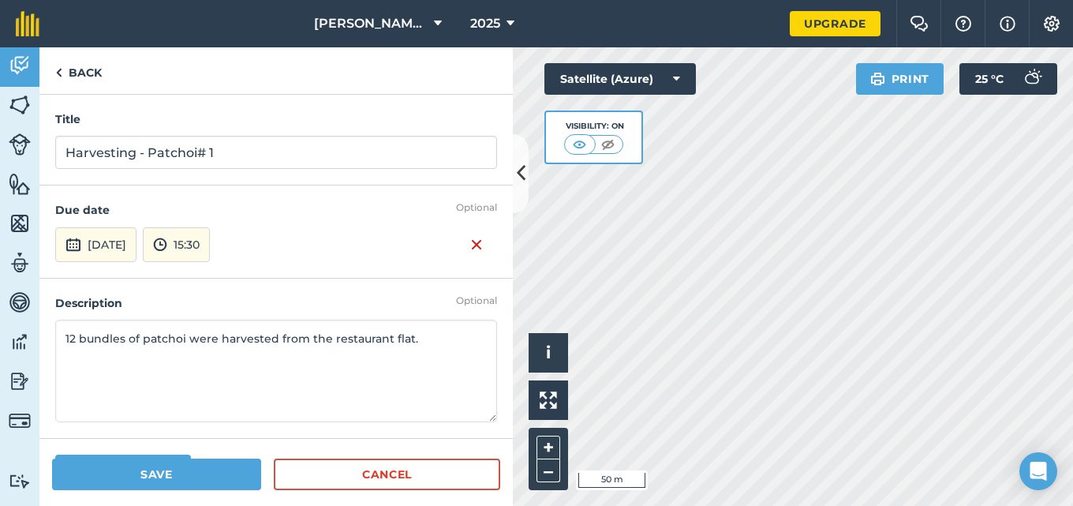
type textarea "12 bundles of patchoi were harvested from the restaurant flat."
click at [142, 468] on button "Save" at bounding box center [156, 474] width 209 height 32
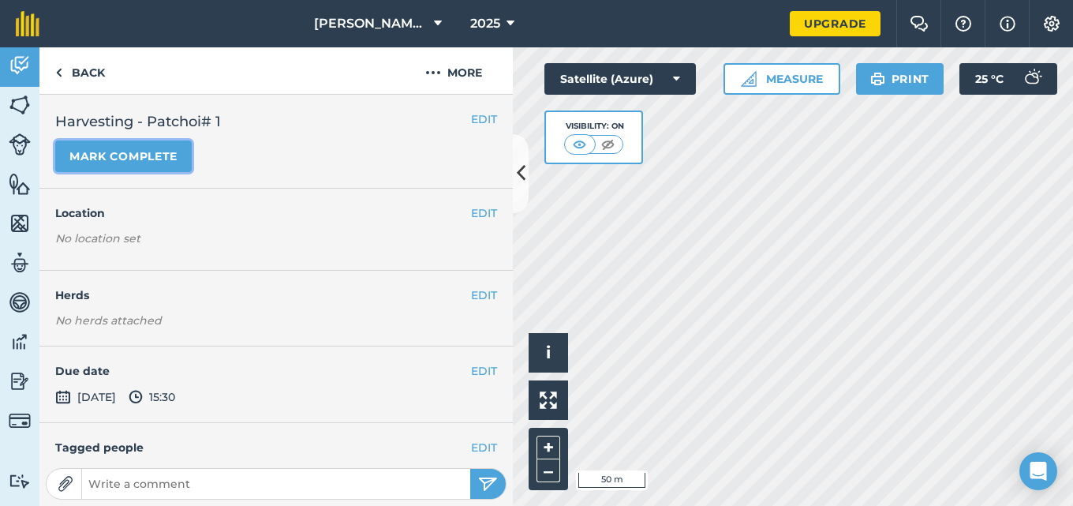
click at [152, 159] on button "Mark complete" at bounding box center [123, 156] width 136 height 32
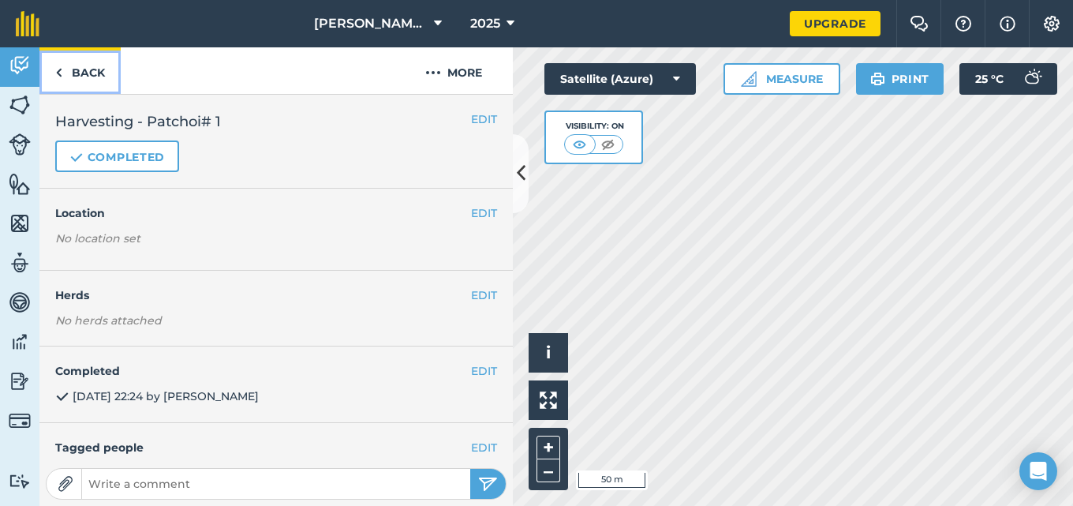
click at [82, 72] on link "Back" at bounding box center [79, 70] width 81 height 47
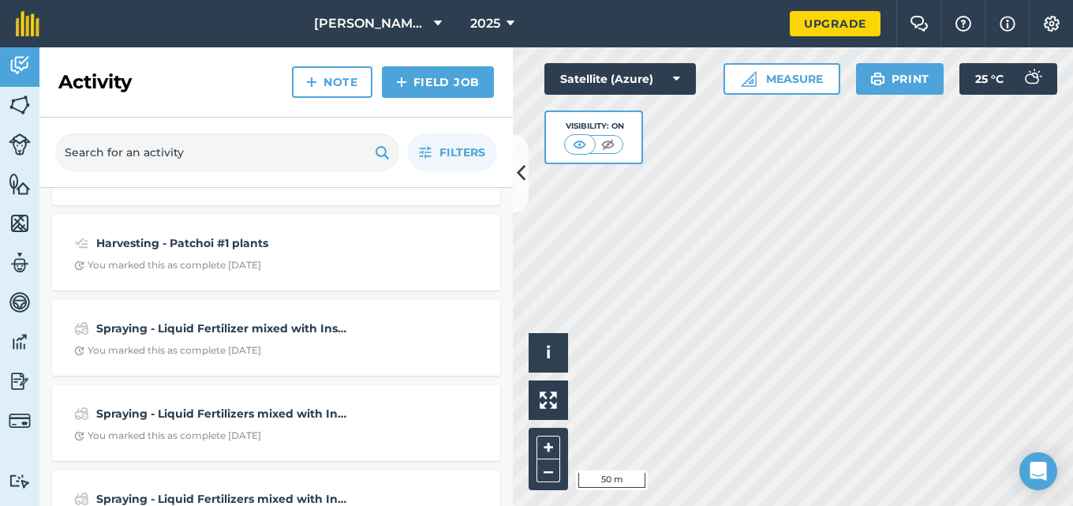
scroll to position [255, 0]
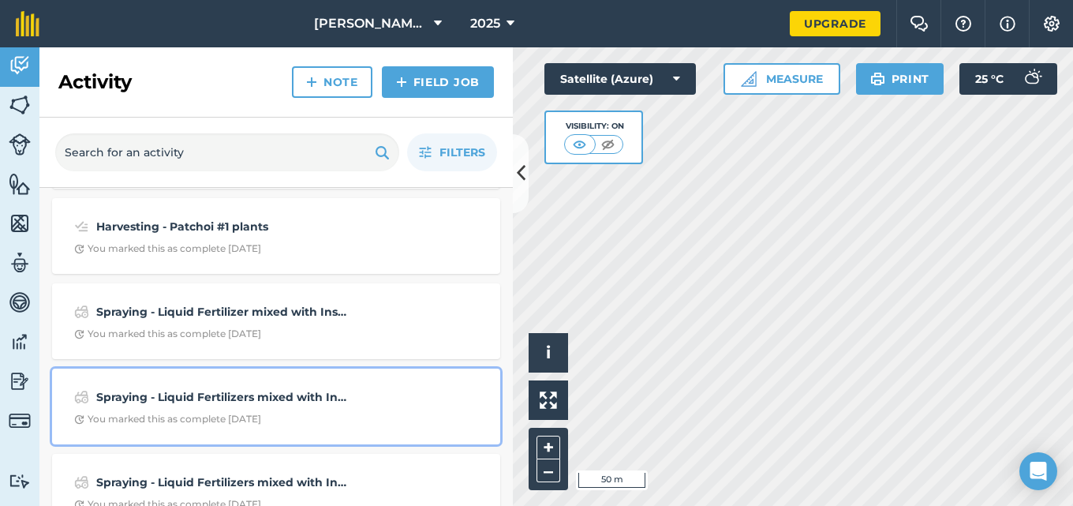
click at [268, 403] on strong "Spraying - Liquid Fertilizers mixed with Insecticide was applied to all the Pat…" at bounding box center [221, 396] width 250 height 17
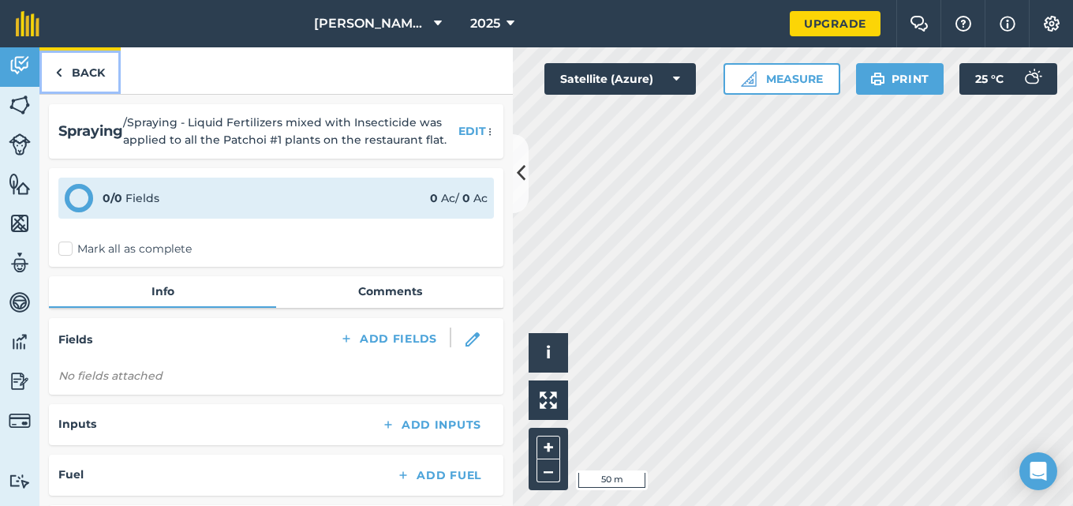
click at [60, 79] on img at bounding box center [58, 72] width 7 height 19
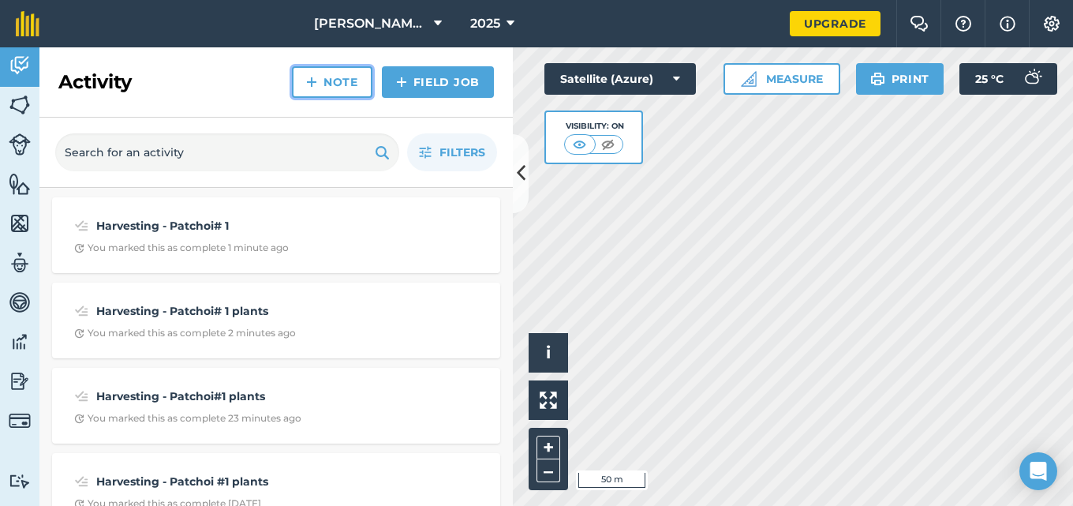
click at [340, 88] on link "Note" at bounding box center [332, 82] width 80 height 32
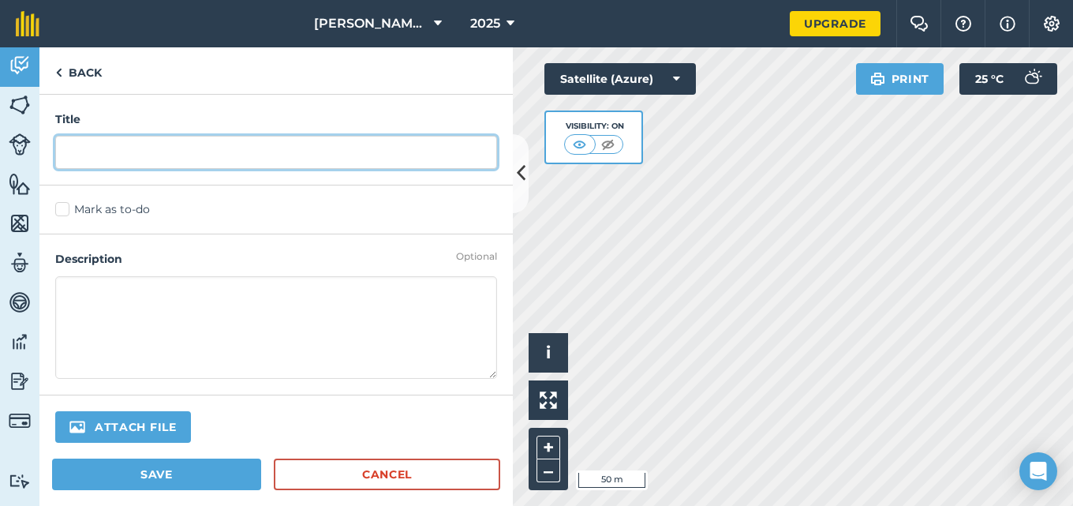
click at [247, 160] on input "text" at bounding box center [276, 152] width 442 height 33
type input "Harvesting - Patchoi# 1"
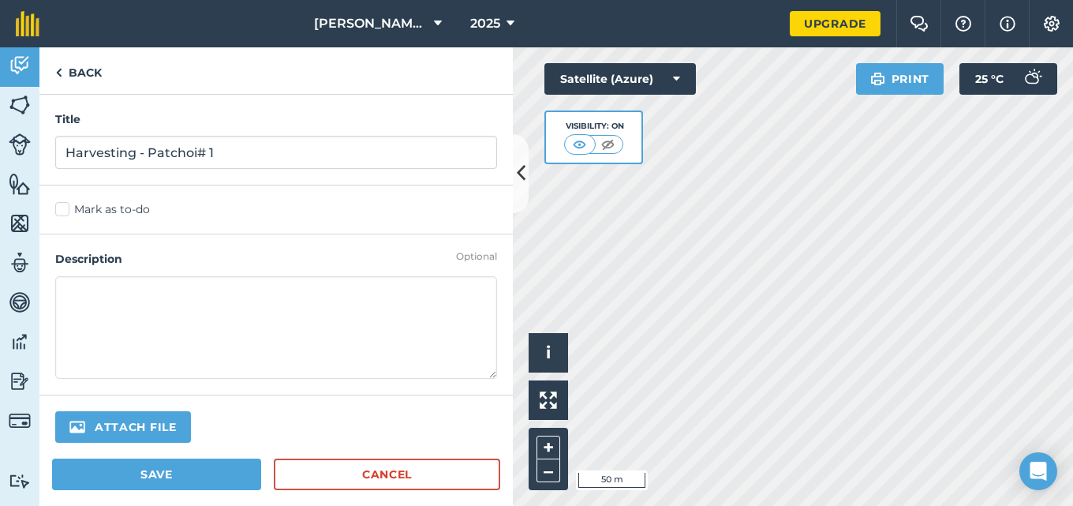
click at [67, 204] on label "Mark as to-do" at bounding box center [276, 209] width 442 height 17
click at [65, 204] on input "Mark as to-do" at bounding box center [60, 206] width 10 height 10
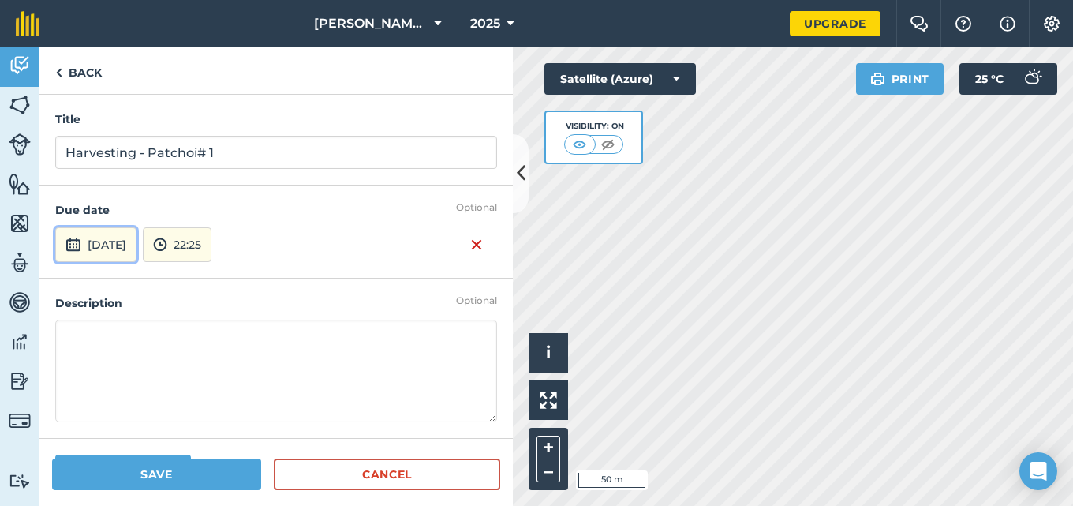
click at [99, 241] on button "[DATE]" at bounding box center [95, 244] width 81 height 35
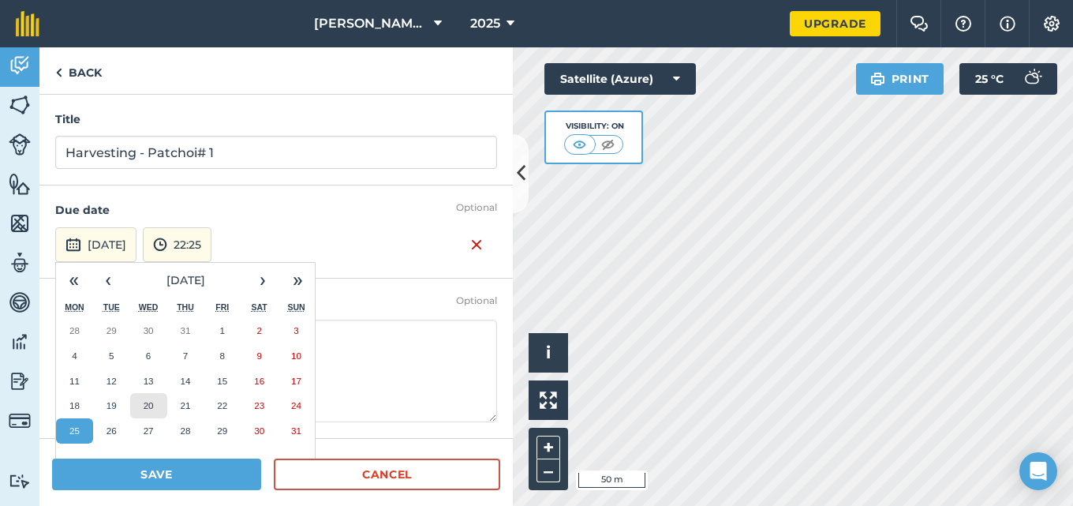
click at [144, 405] on abbr "20" at bounding box center [149, 405] width 10 height 10
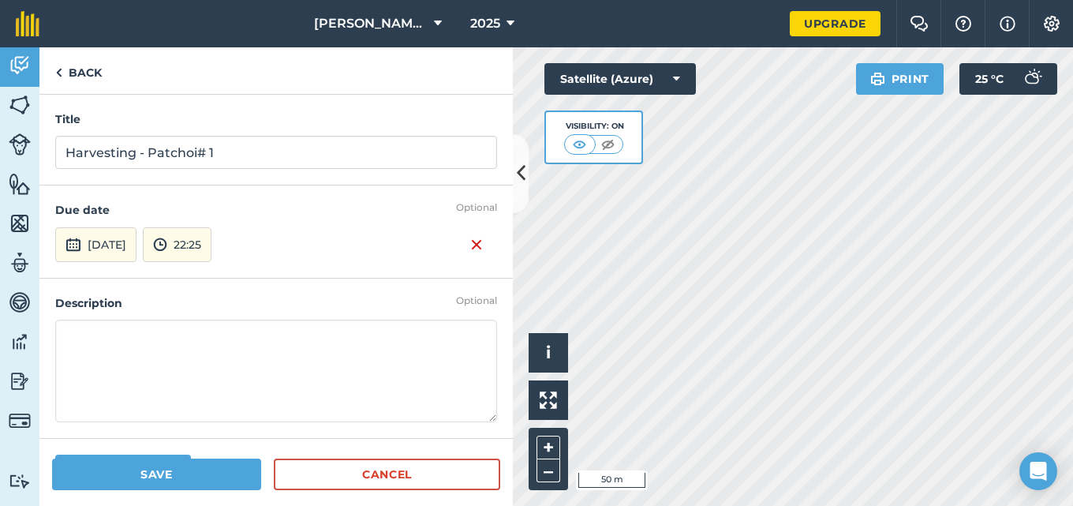
click at [109, 330] on textarea at bounding box center [276, 370] width 442 height 103
click at [211, 237] on button "22:25" at bounding box center [177, 244] width 69 height 35
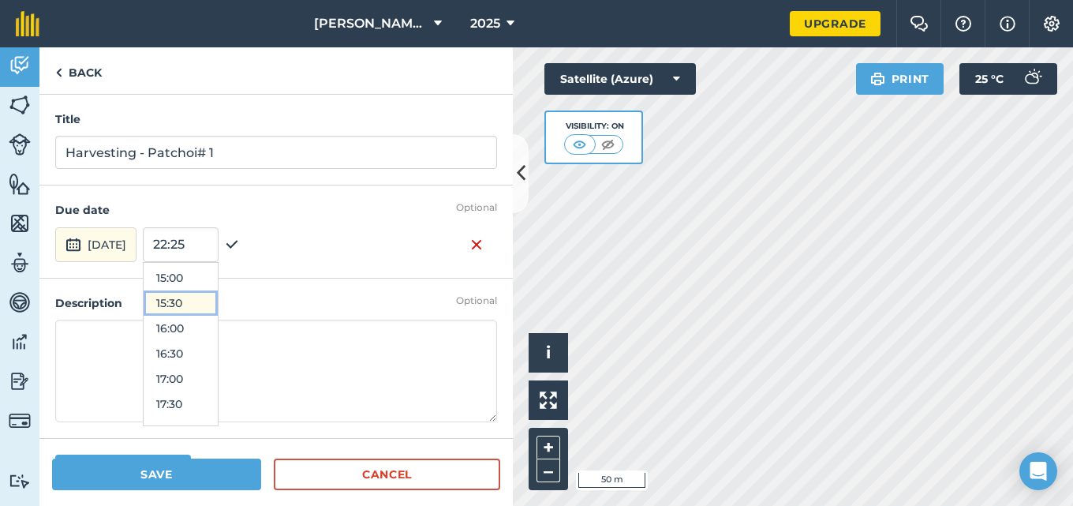
click at [218, 294] on button "15:30" at bounding box center [181, 302] width 74 height 25
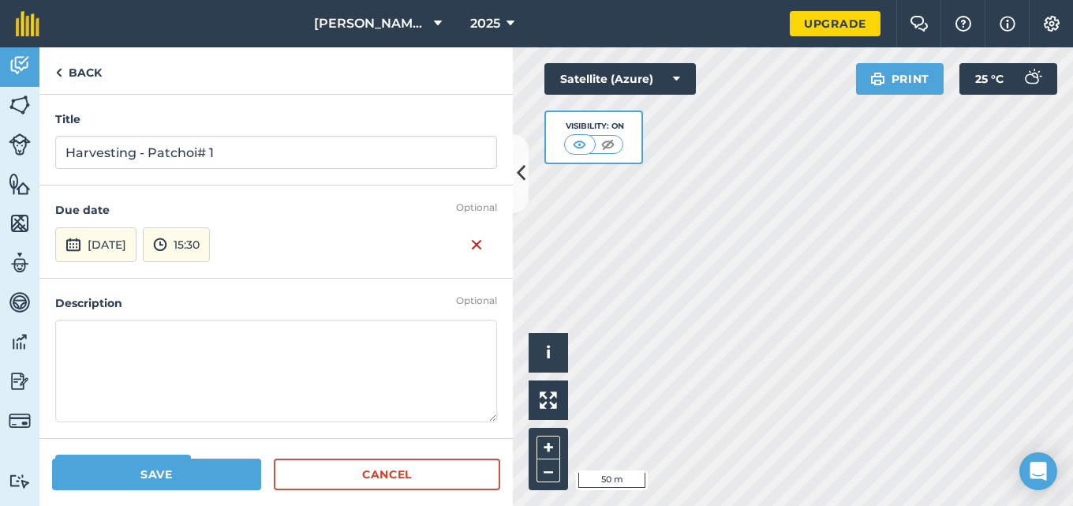
click at [167, 321] on textarea at bounding box center [276, 370] width 442 height 103
type textarea "13 bundles of patchoi were harvested from the restaurant flat."
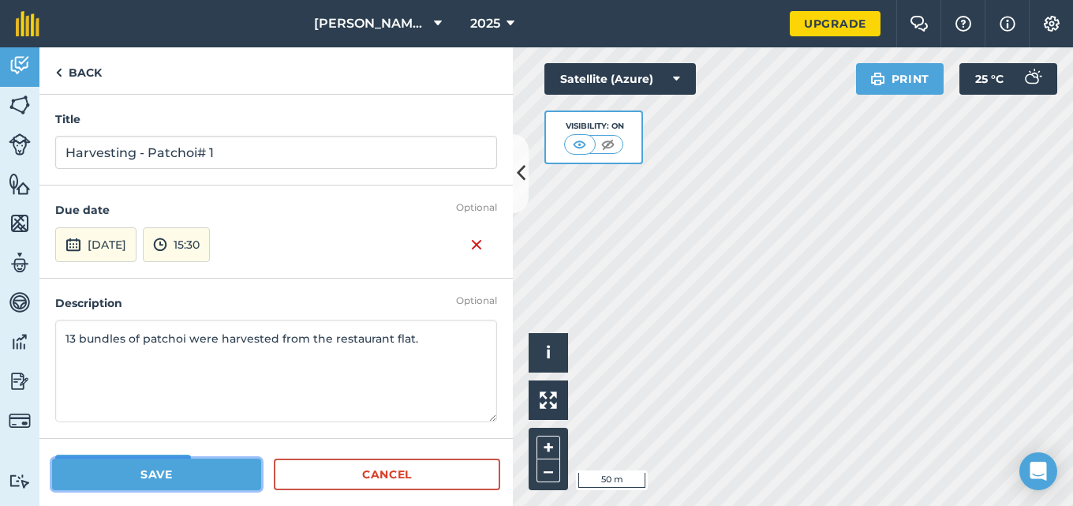
click at [167, 476] on button "Save" at bounding box center [156, 474] width 209 height 32
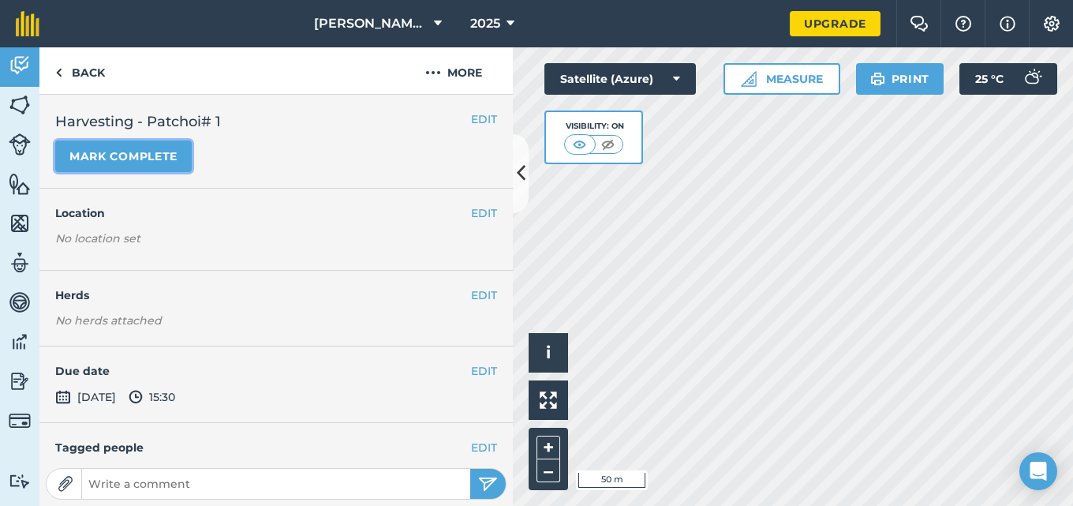
click at [161, 159] on button "Mark complete" at bounding box center [123, 156] width 136 height 32
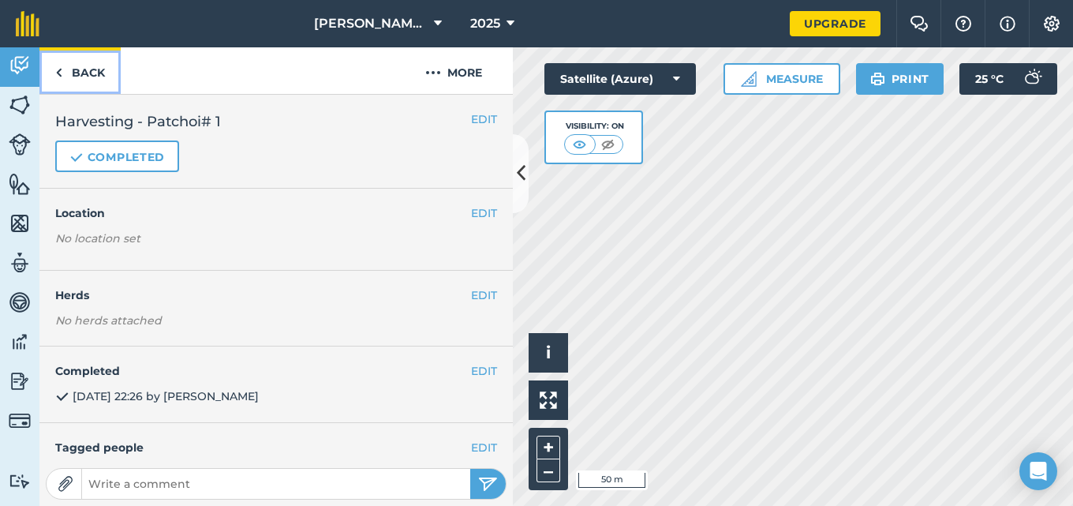
click at [70, 69] on link "Back" at bounding box center [79, 70] width 81 height 47
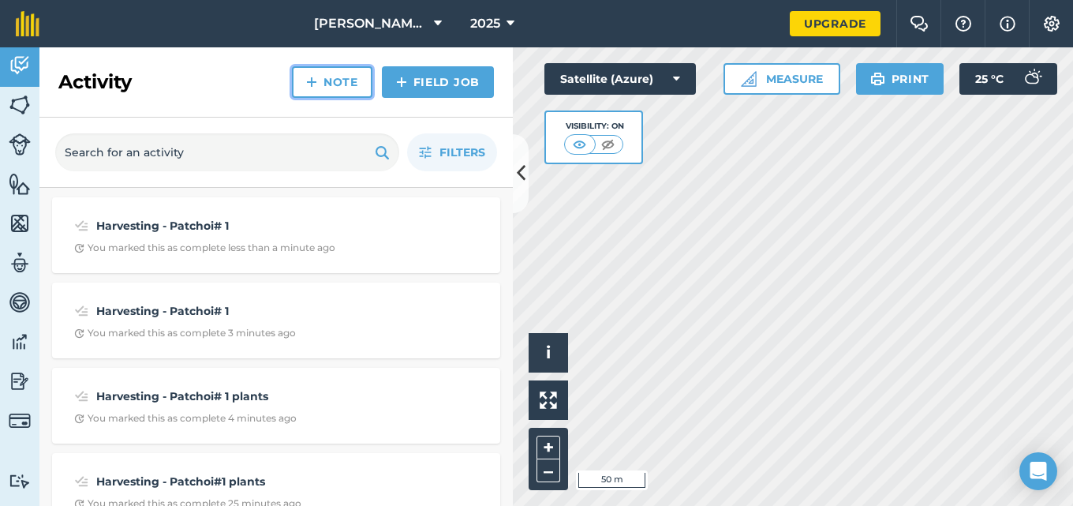
click at [328, 82] on link "Note" at bounding box center [332, 82] width 80 height 32
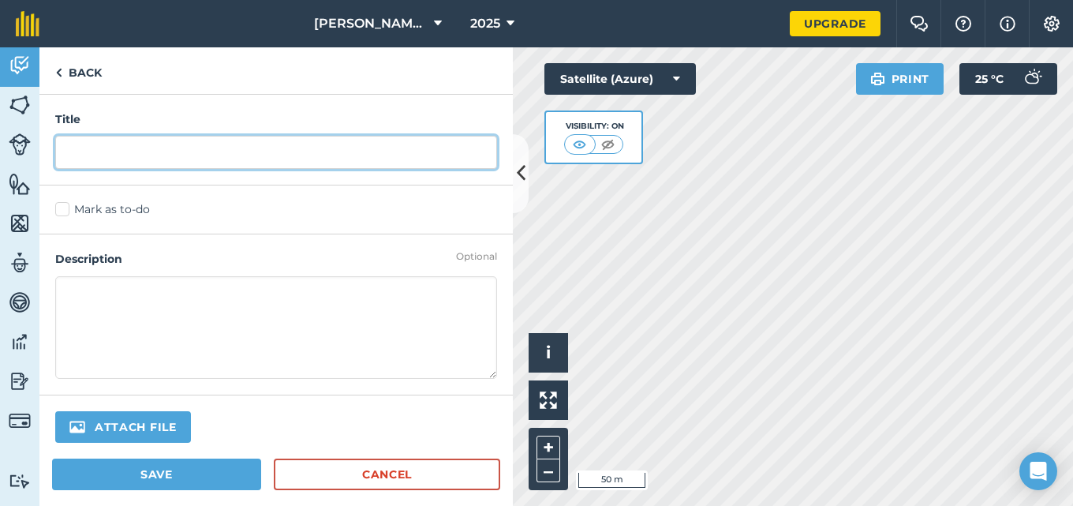
click at [230, 156] on input "text" at bounding box center [276, 152] width 442 height 33
type input "Harvesting - Patchoi#2"
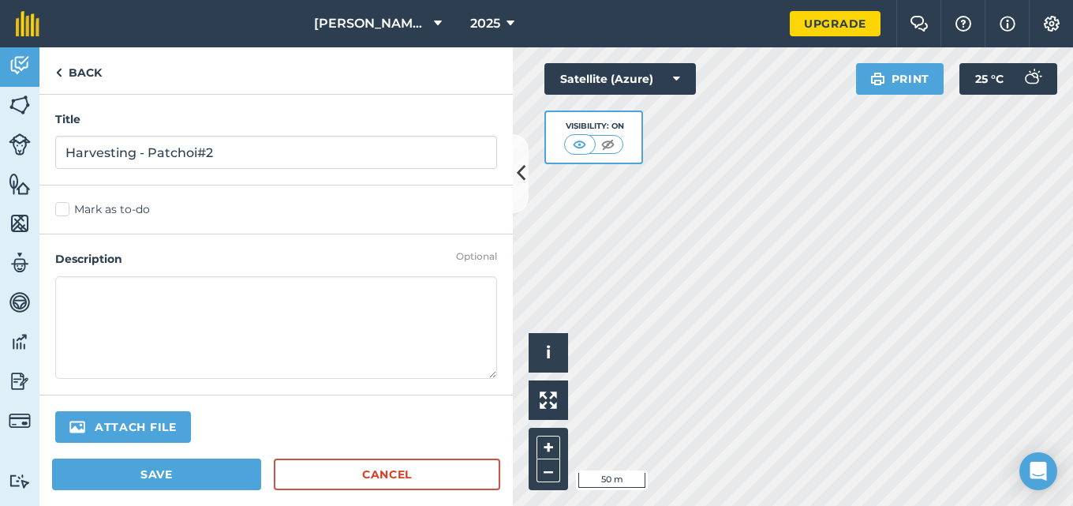
click at [62, 207] on label "Mark as to-do" at bounding box center [276, 209] width 442 height 17
click at [62, 207] on input "Mark as to-do" at bounding box center [60, 206] width 10 height 10
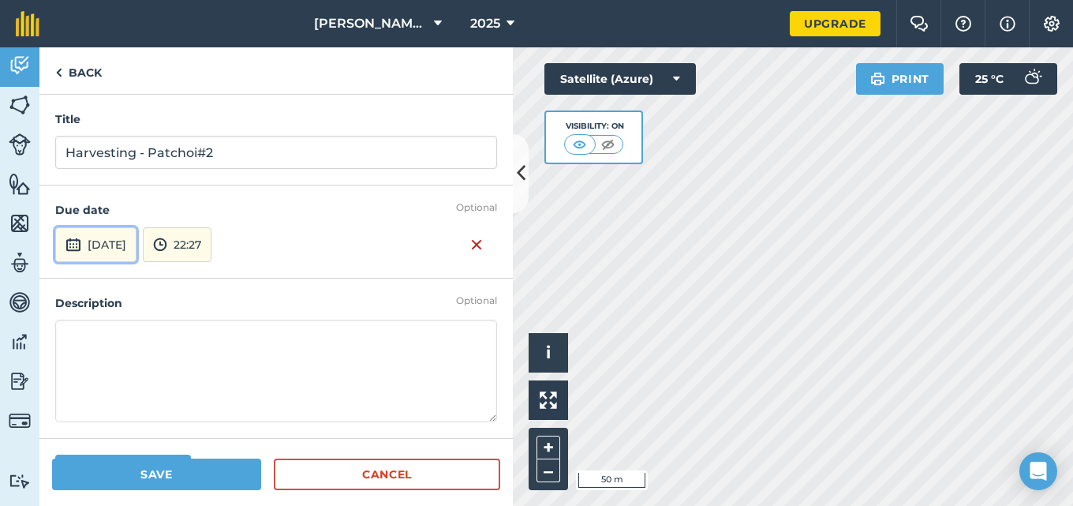
click at [117, 245] on button "[DATE]" at bounding box center [95, 244] width 81 height 35
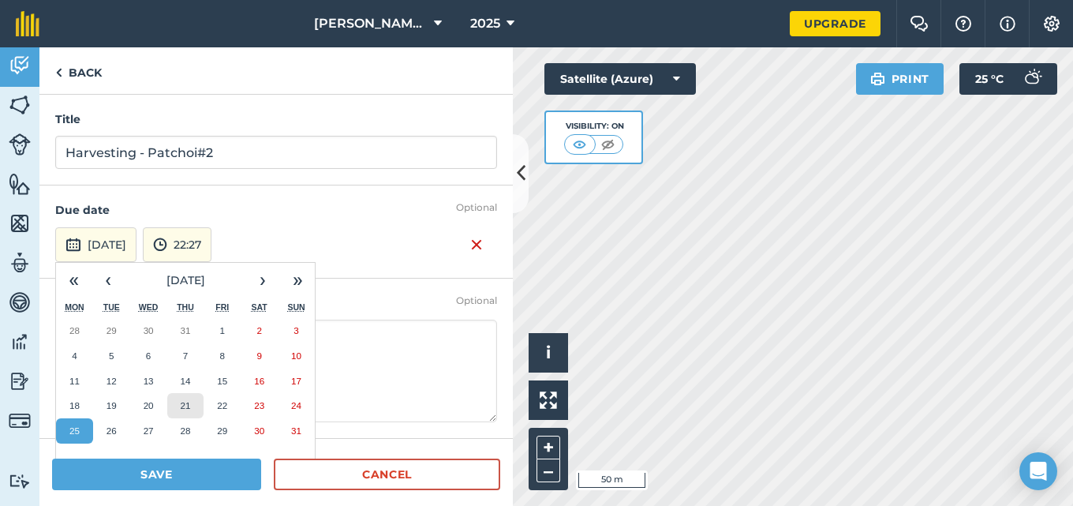
click at [189, 402] on abbr "21" at bounding box center [185, 405] width 10 height 10
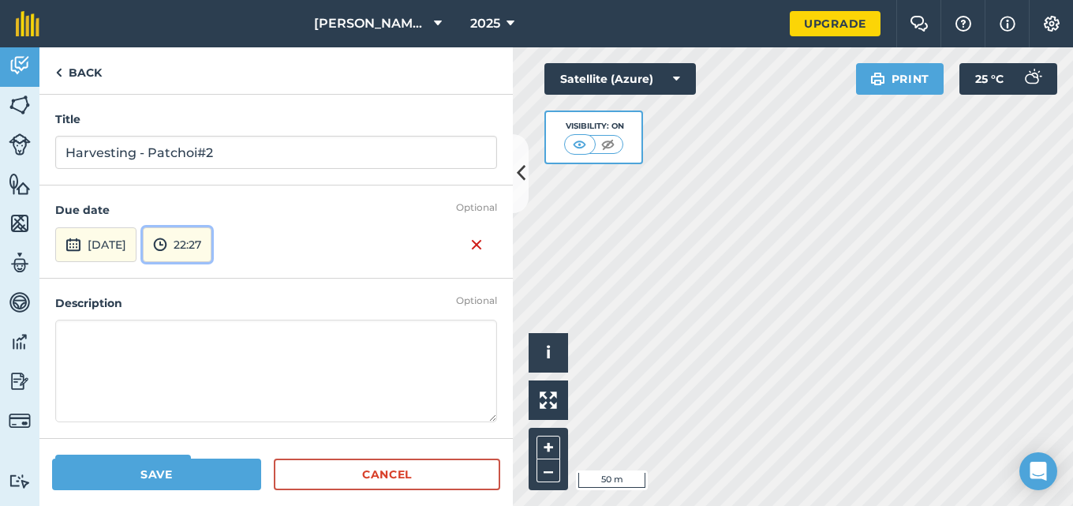
click at [211, 261] on button "22:27" at bounding box center [177, 244] width 69 height 35
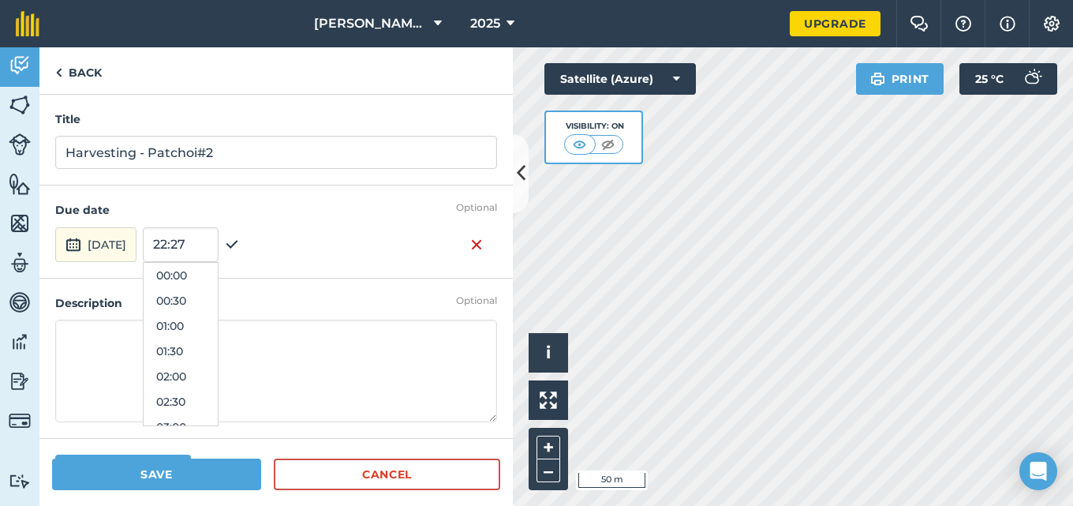
scroll to position [1049, 0]
click at [216, 245] on input "22:27" at bounding box center [181, 244] width 76 height 35
click at [200, 364] on button "15:30" at bounding box center [181, 355] width 74 height 25
click at [128, 325] on textarea at bounding box center [276, 370] width 442 height 103
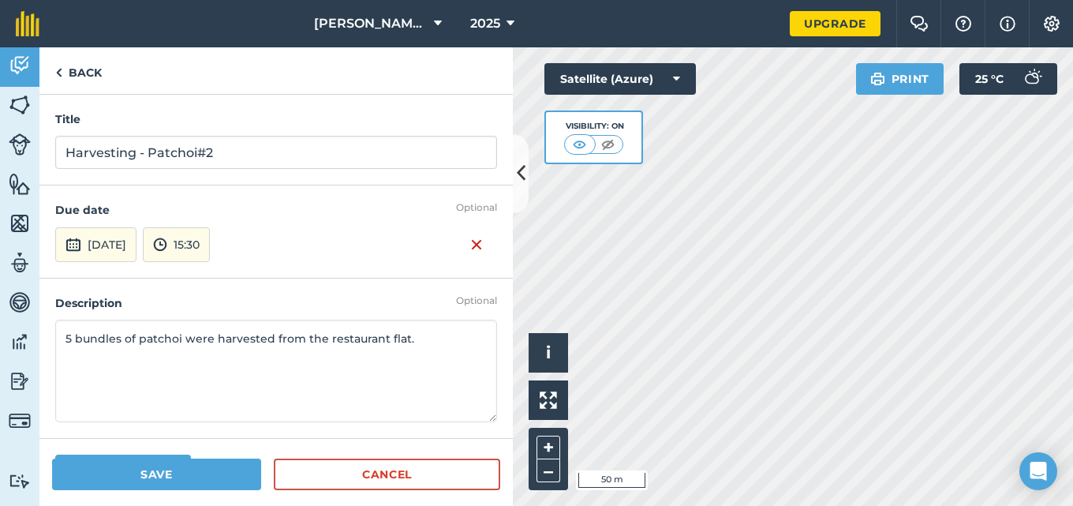
type textarea "5 bundles of patchoi were harvested from the restaurant flat."
click at [106, 469] on button "Save" at bounding box center [156, 474] width 209 height 32
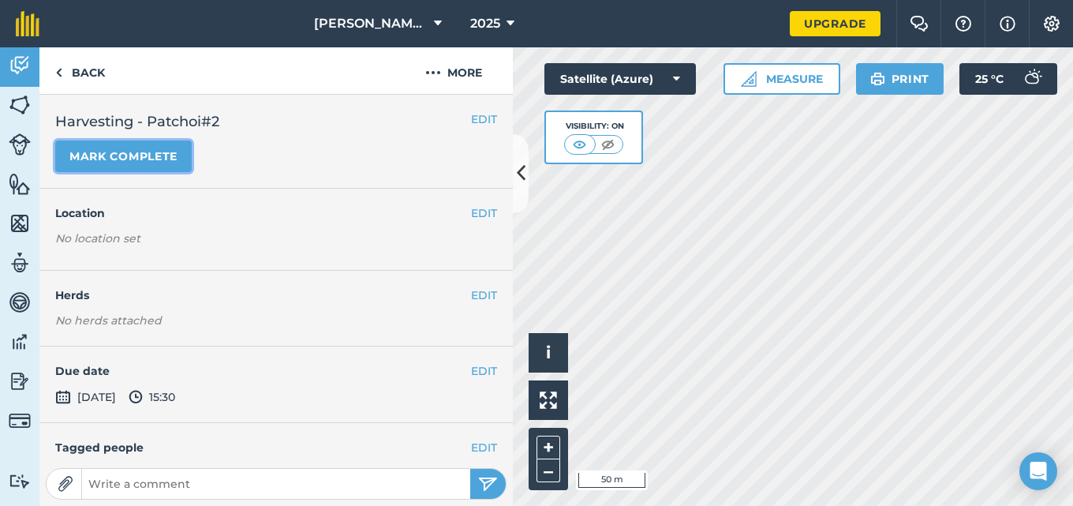
click at [129, 152] on button "Mark complete" at bounding box center [123, 156] width 136 height 32
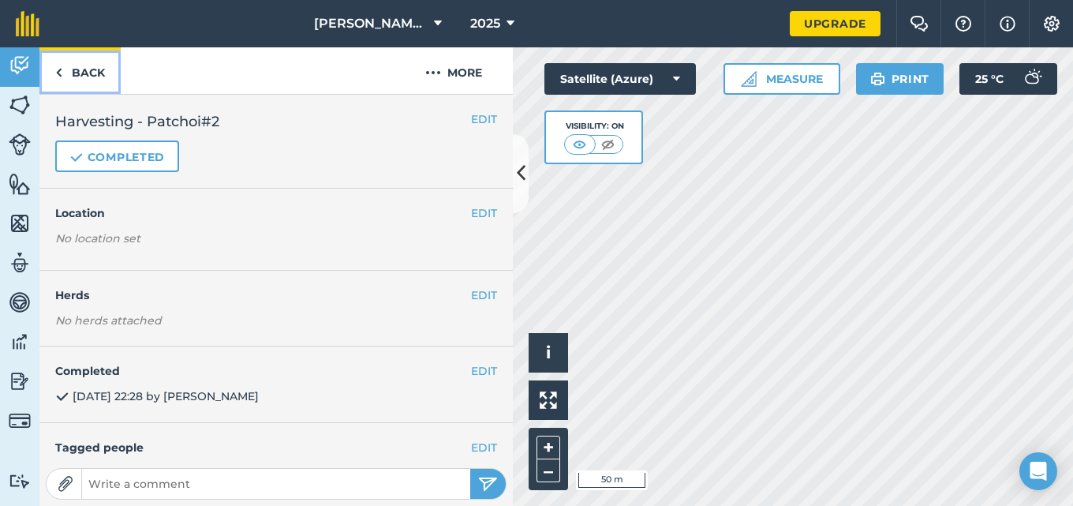
click at [79, 73] on link "Back" at bounding box center [79, 70] width 81 height 47
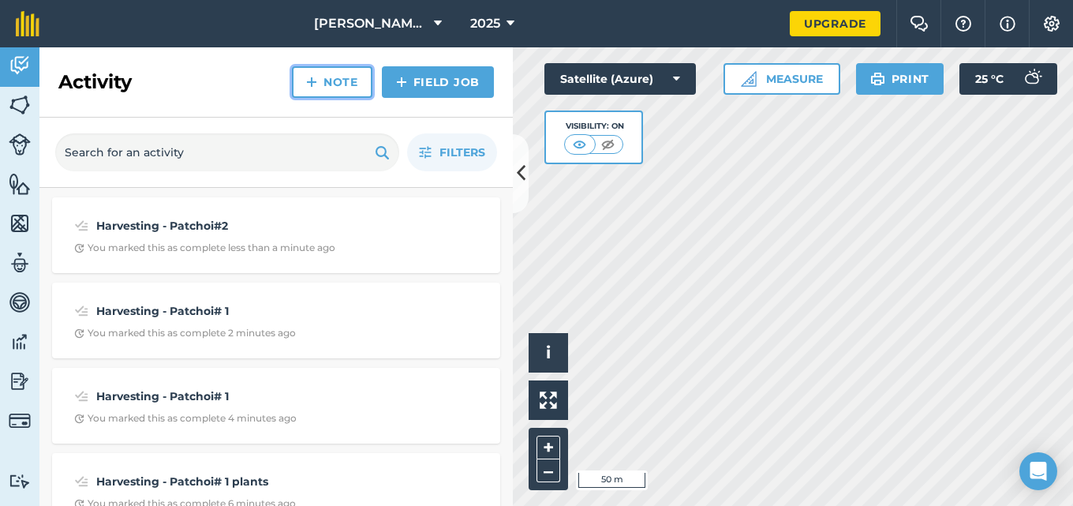
click at [319, 80] on link "Note" at bounding box center [332, 82] width 80 height 32
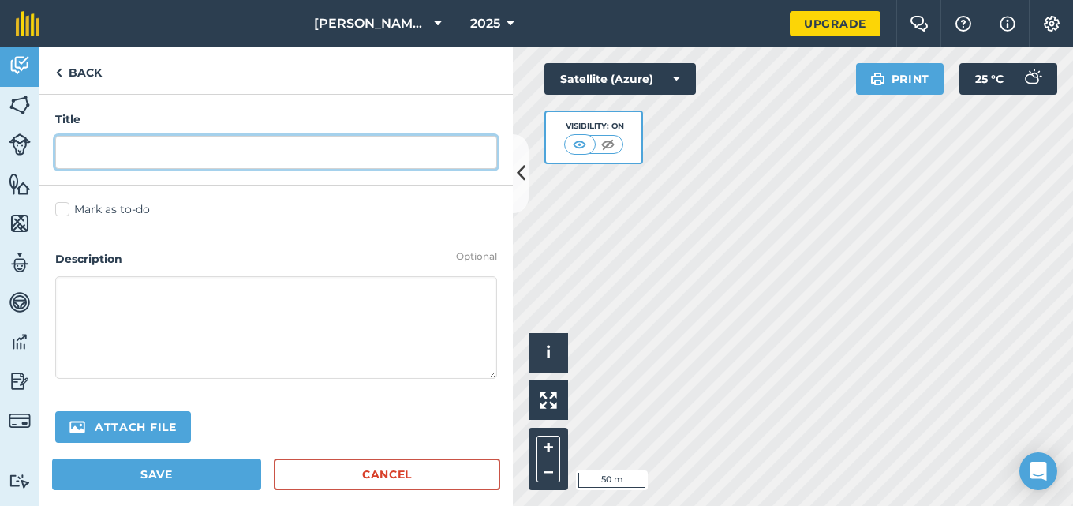
click at [256, 155] on input "text" at bounding box center [276, 152] width 442 height 33
type input "Harvesting - Patchoi# 2"
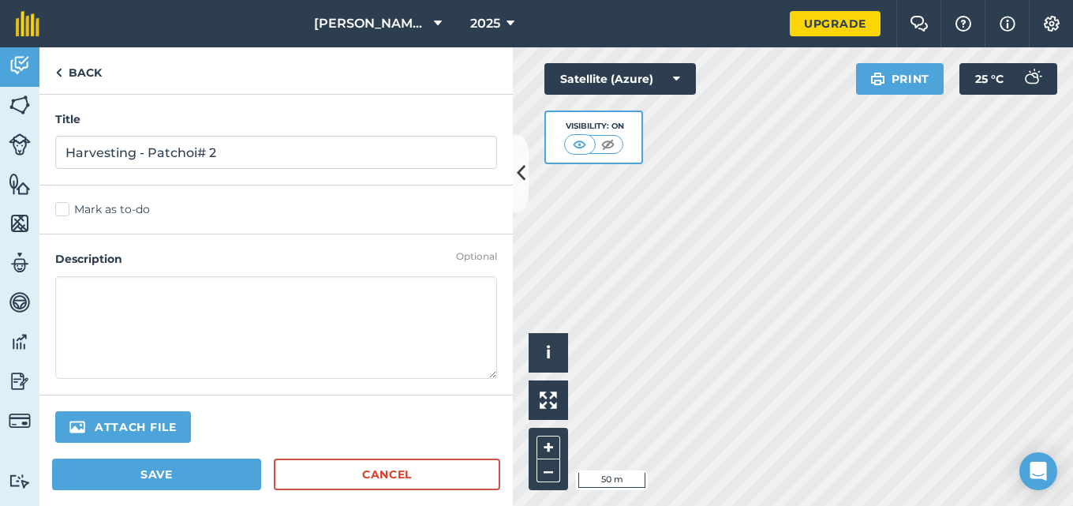
click at [62, 207] on label "Mark as to-do" at bounding box center [276, 209] width 442 height 17
click at [62, 207] on input "Mark as to-do" at bounding box center [60, 206] width 10 height 10
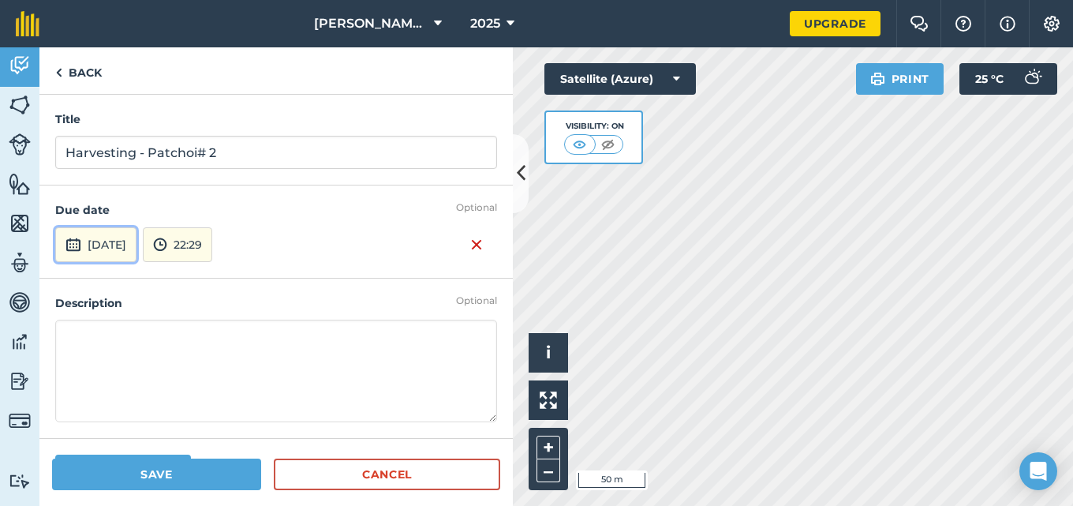
click at [75, 227] on button "[DATE]" at bounding box center [95, 244] width 81 height 35
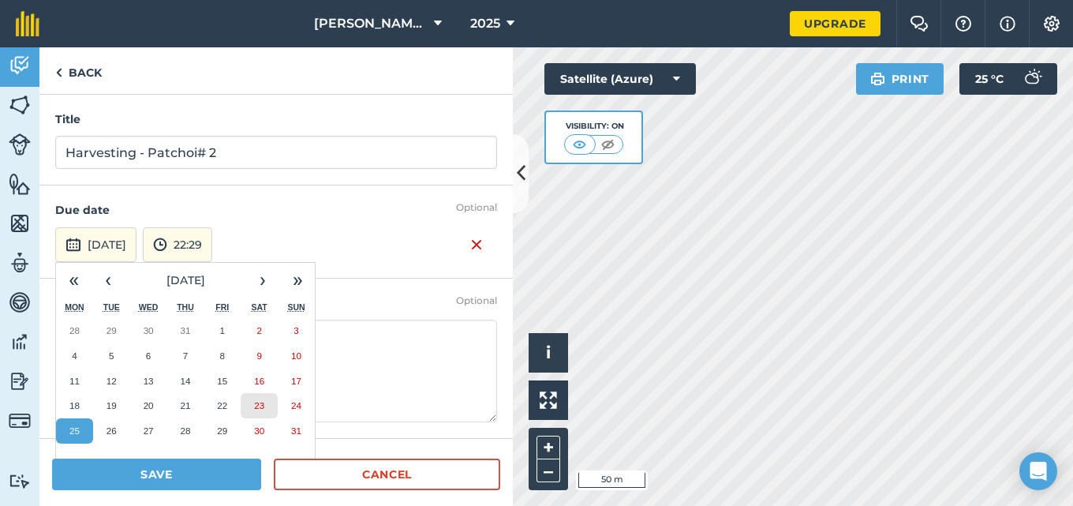
click at [262, 402] on abbr "23" at bounding box center [259, 405] width 10 height 10
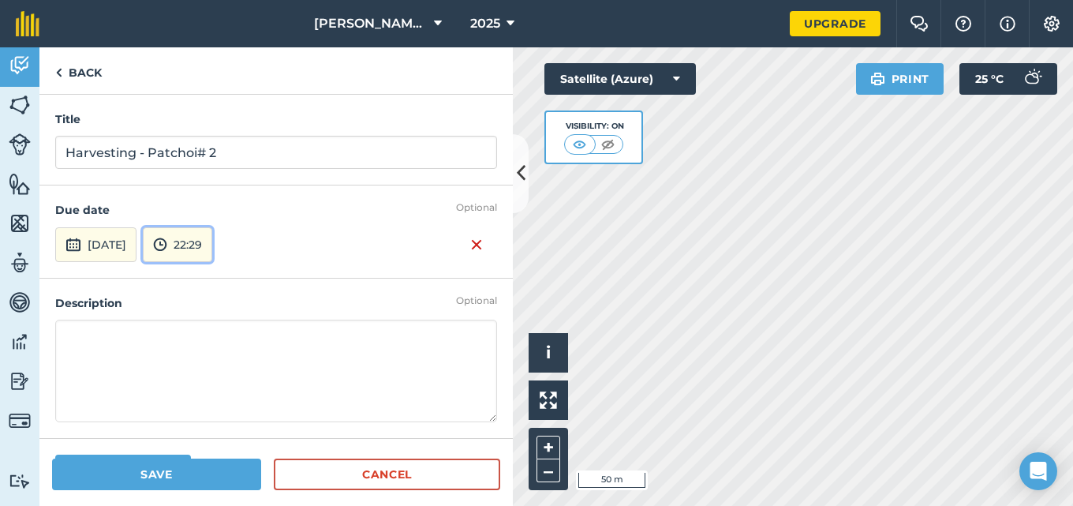
click at [212, 250] on button "22:29" at bounding box center [177, 244] width 69 height 35
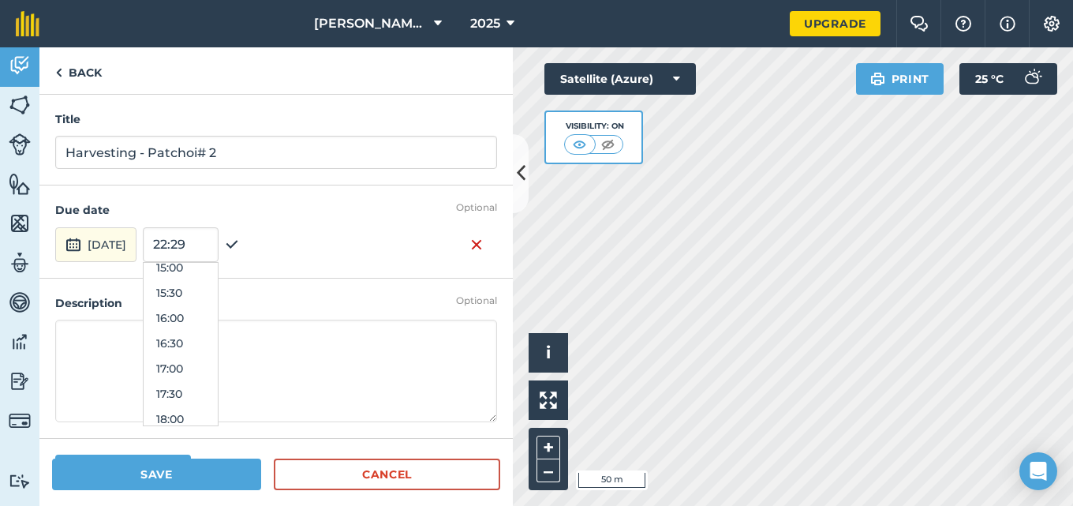
scroll to position [733, 0]
click at [218, 327] on button "15:30" at bounding box center [181, 324] width 74 height 25
click at [166, 334] on textarea at bounding box center [276, 370] width 442 height 103
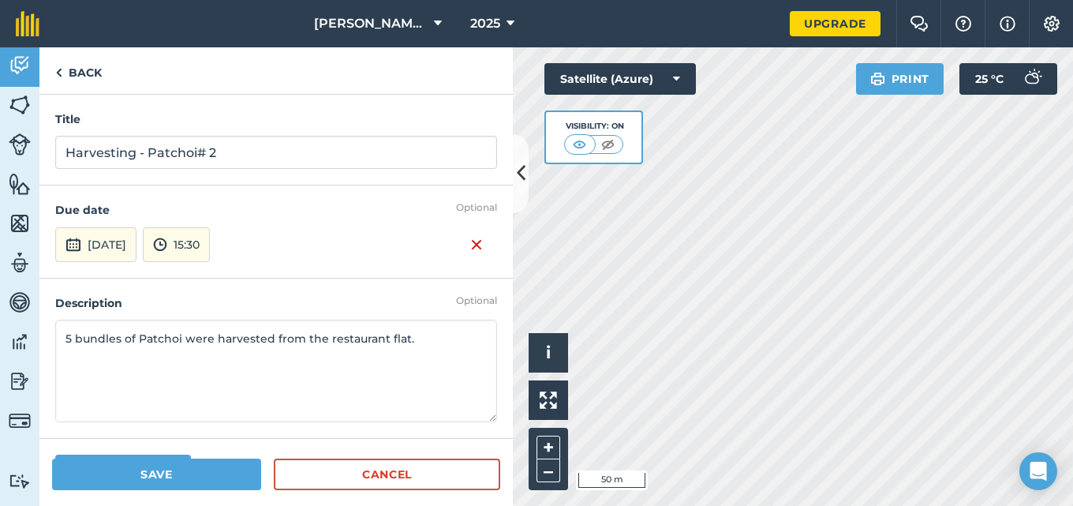
type textarea "5 bundles of Patchoi were harvested from the restaurant flat."
click at [129, 478] on button "Save" at bounding box center [156, 474] width 209 height 32
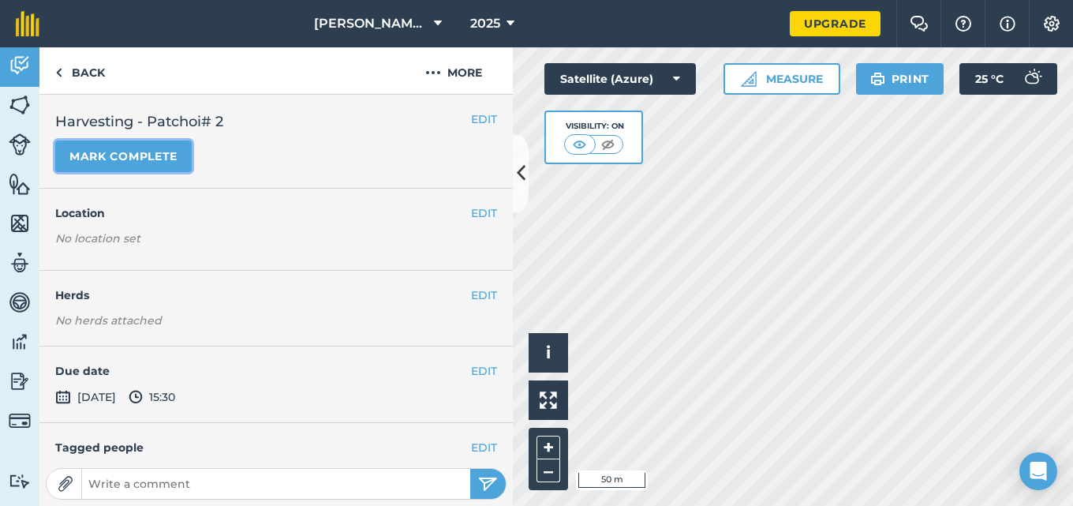
click at [123, 163] on button "Mark complete" at bounding box center [123, 156] width 136 height 32
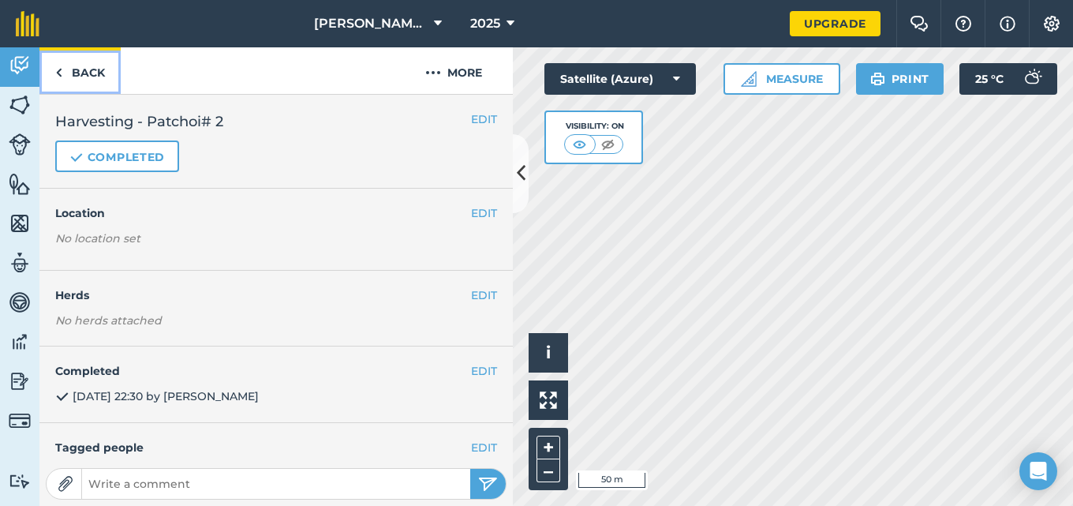
click at [96, 77] on link "Back" at bounding box center [79, 70] width 81 height 47
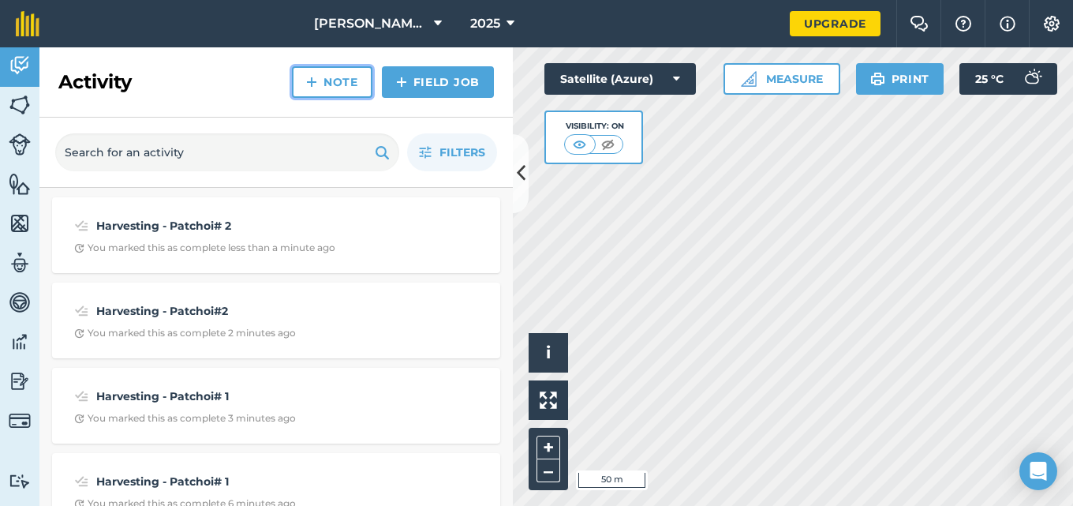
click at [334, 80] on link "Note" at bounding box center [332, 82] width 80 height 32
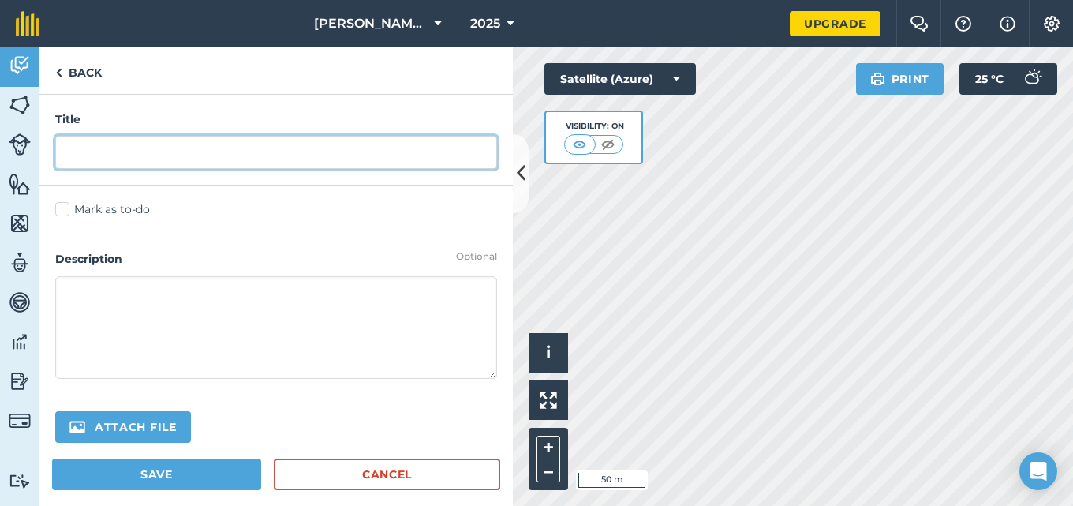
click at [278, 149] on input "text" at bounding box center [276, 152] width 442 height 33
type input "Harvesting - Patchoi# 2"
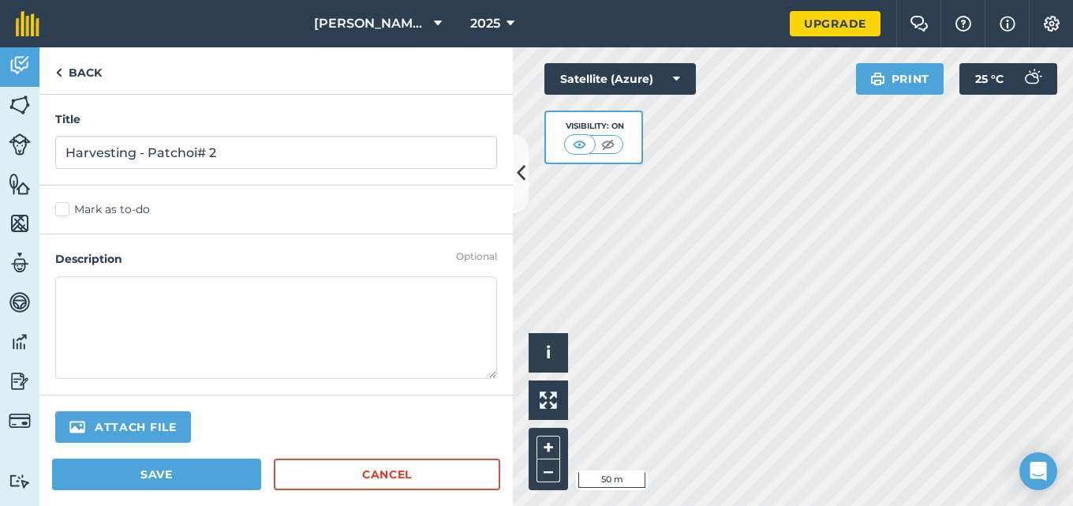
click at [65, 208] on label "Mark as to-do" at bounding box center [276, 209] width 442 height 17
click at [65, 208] on input "Mark as to-do" at bounding box center [60, 206] width 10 height 10
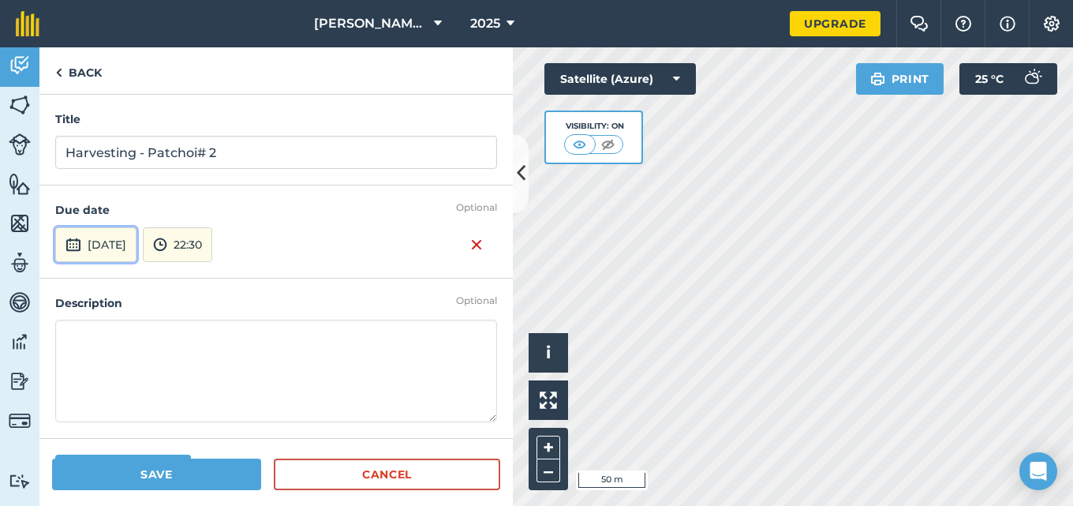
click at [96, 240] on button "[DATE]" at bounding box center [95, 244] width 81 height 35
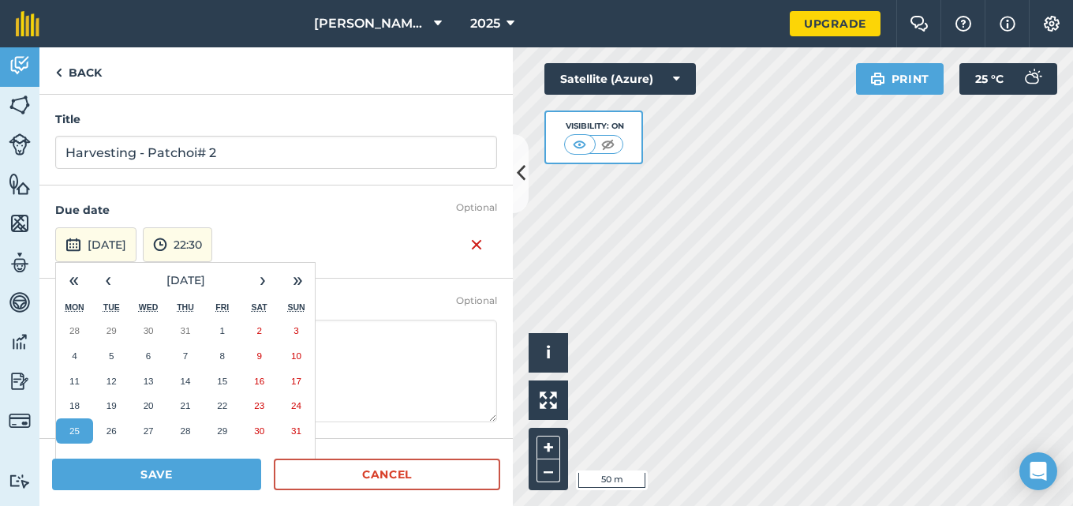
click at [80, 428] on button "25" at bounding box center [74, 430] width 37 height 25
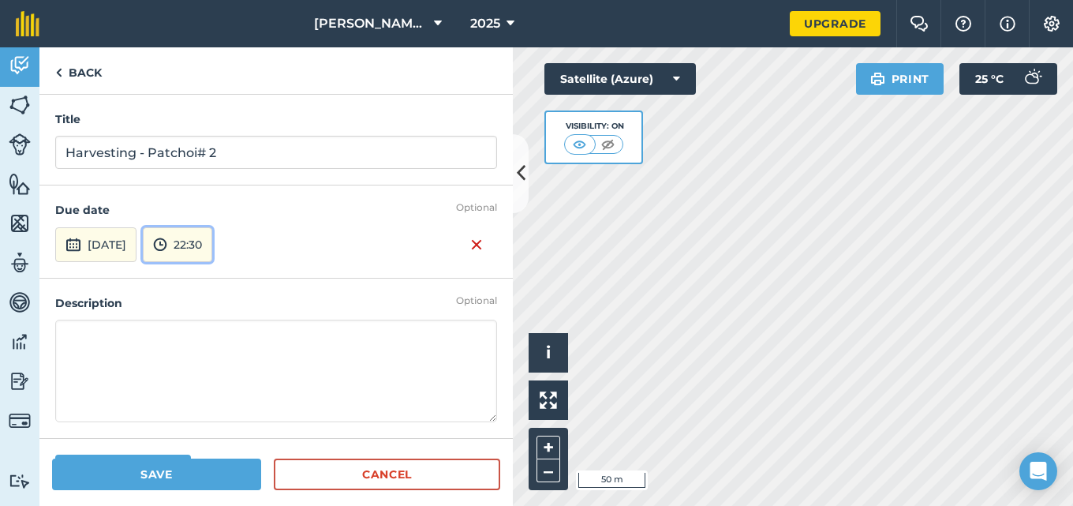
click at [212, 247] on button "22:30" at bounding box center [177, 244] width 69 height 35
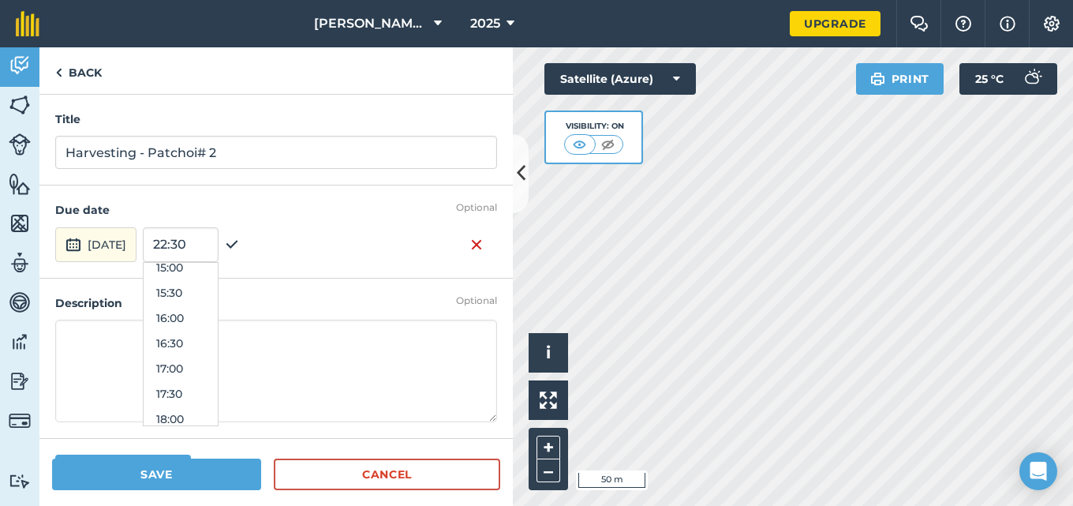
scroll to position [733, 0]
click at [209, 323] on button "15:30" at bounding box center [181, 324] width 74 height 25
click at [156, 338] on textarea at bounding box center [276, 370] width 442 height 103
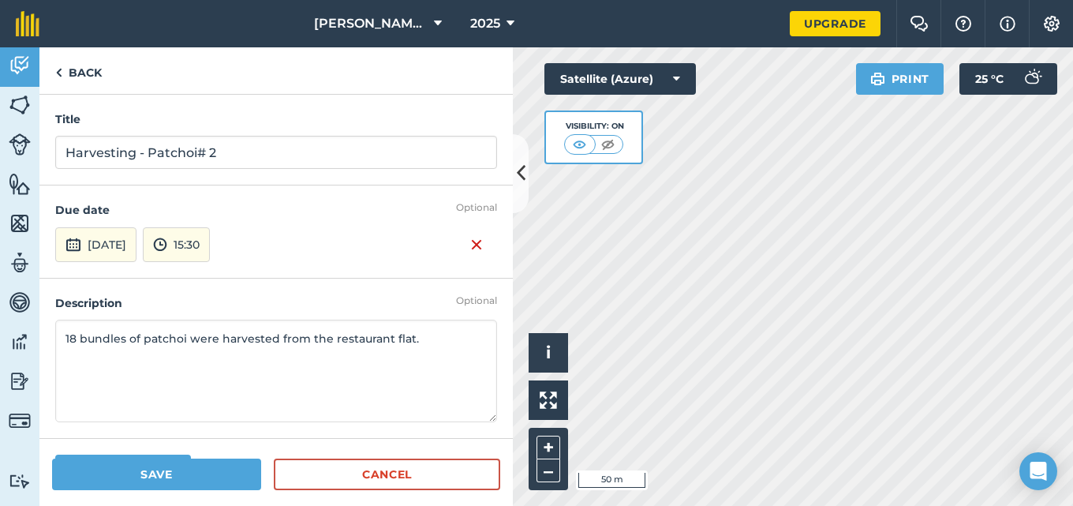
type textarea "18 bundles of patchoi were harvested from the restaurant flat."
click at [117, 473] on button "Save" at bounding box center [156, 474] width 209 height 32
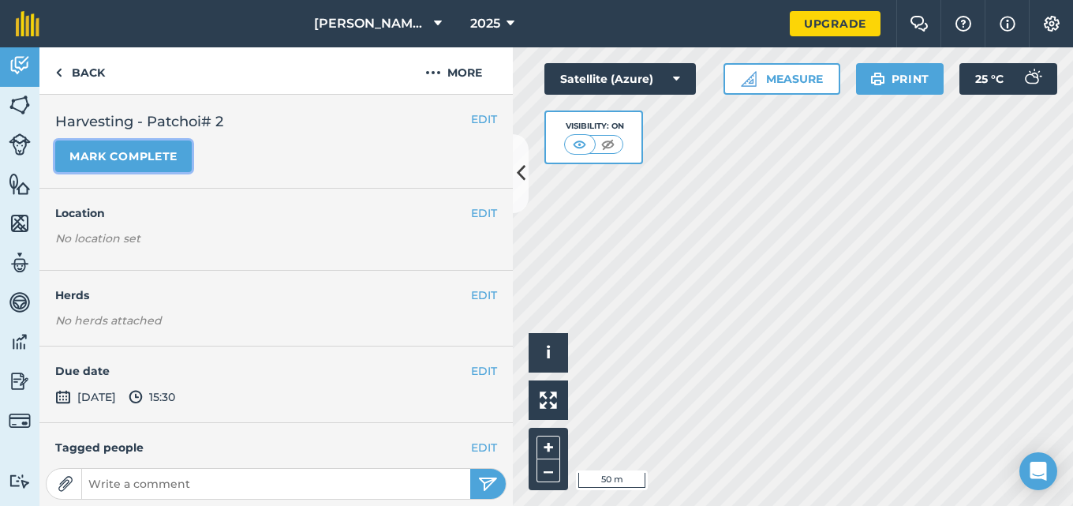
click at [139, 161] on button "Mark complete" at bounding box center [123, 156] width 136 height 32
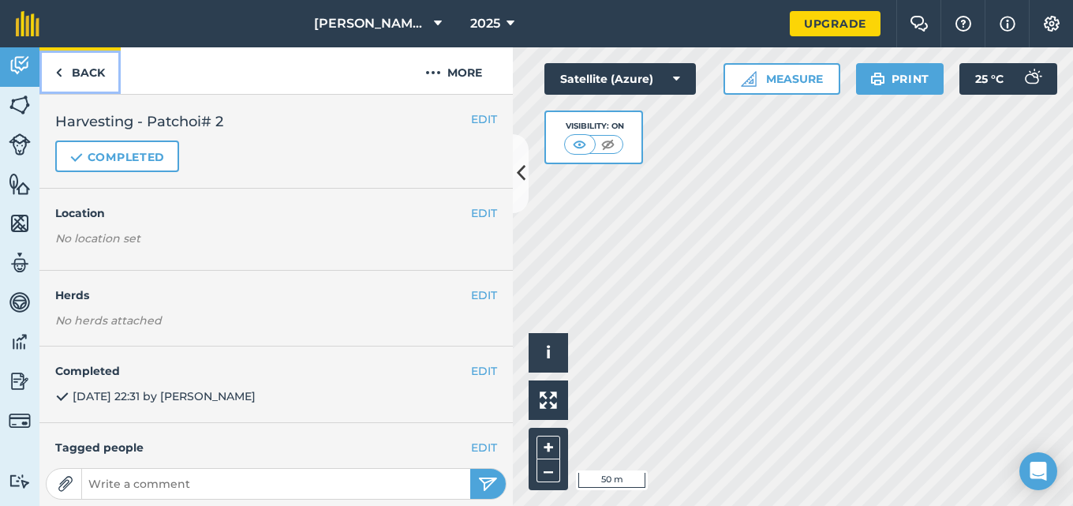
click at [73, 79] on link "Back" at bounding box center [79, 70] width 81 height 47
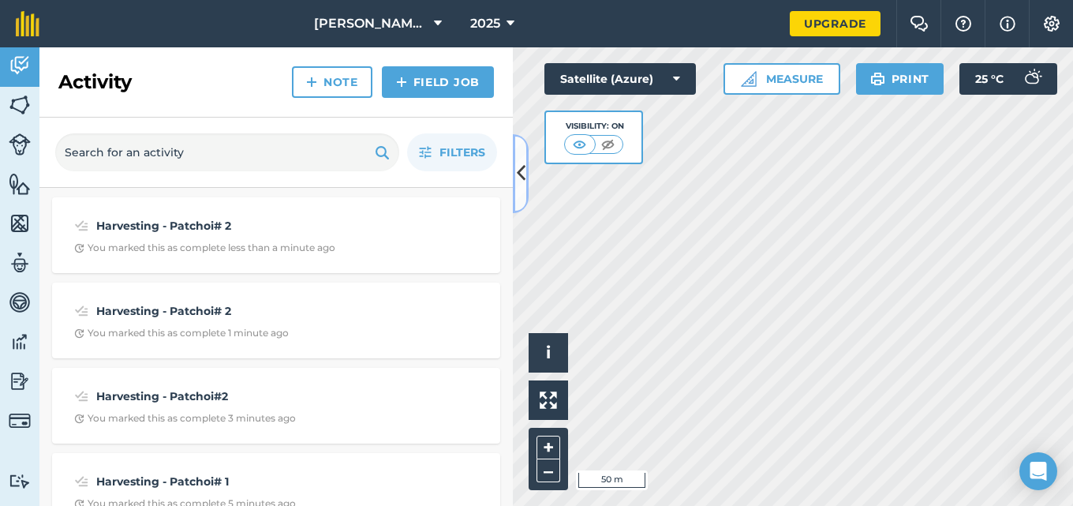
click at [515, 174] on button at bounding box center [521, 173] width 16 height 79
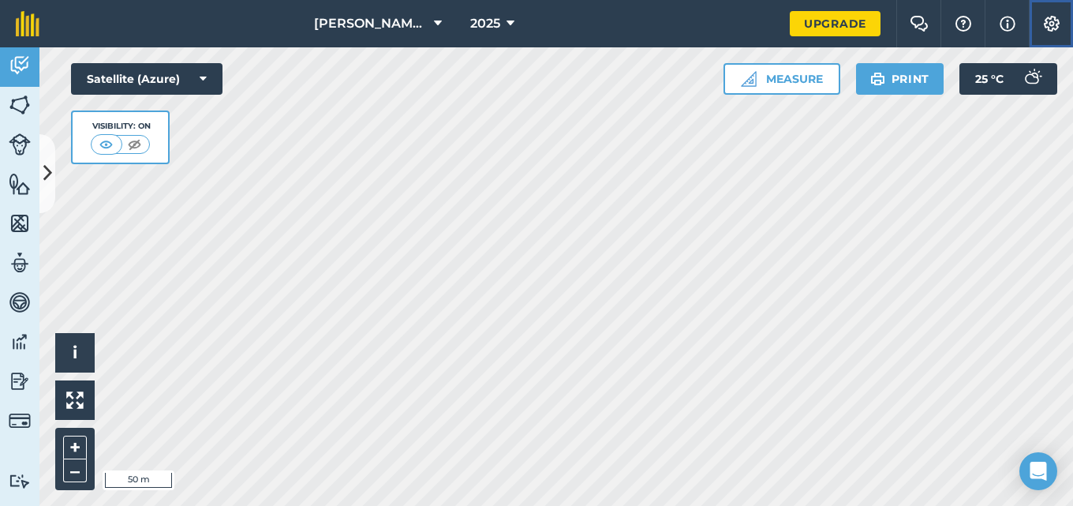
click at [1043, 29] on img at bounding box center [1051, 24] width 19 height 16
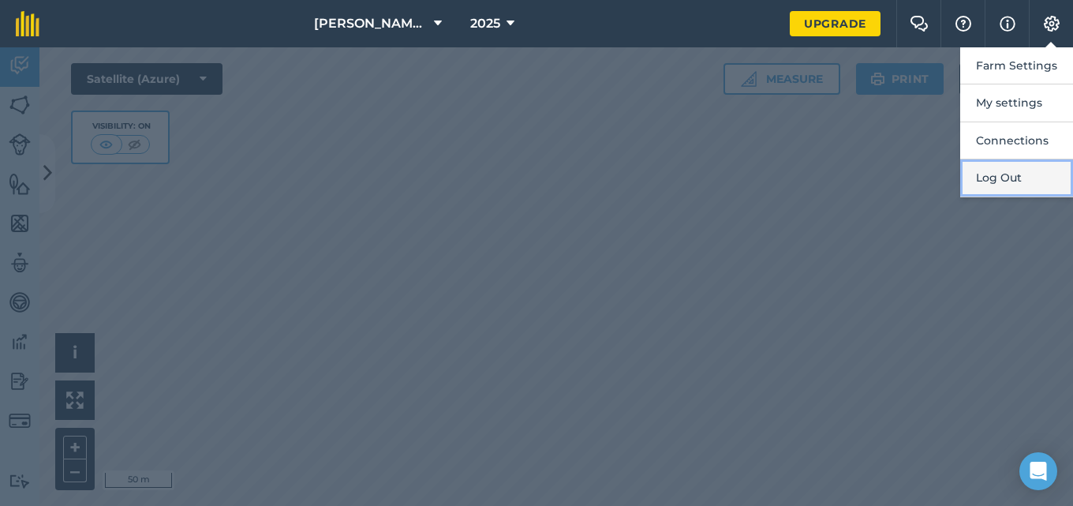
click at [1005, 175] on button "Log Out" at bounding box center [1016, 177] width 113 height 37
